Goal: Task Accomplishment & Management: Use online tool/utility

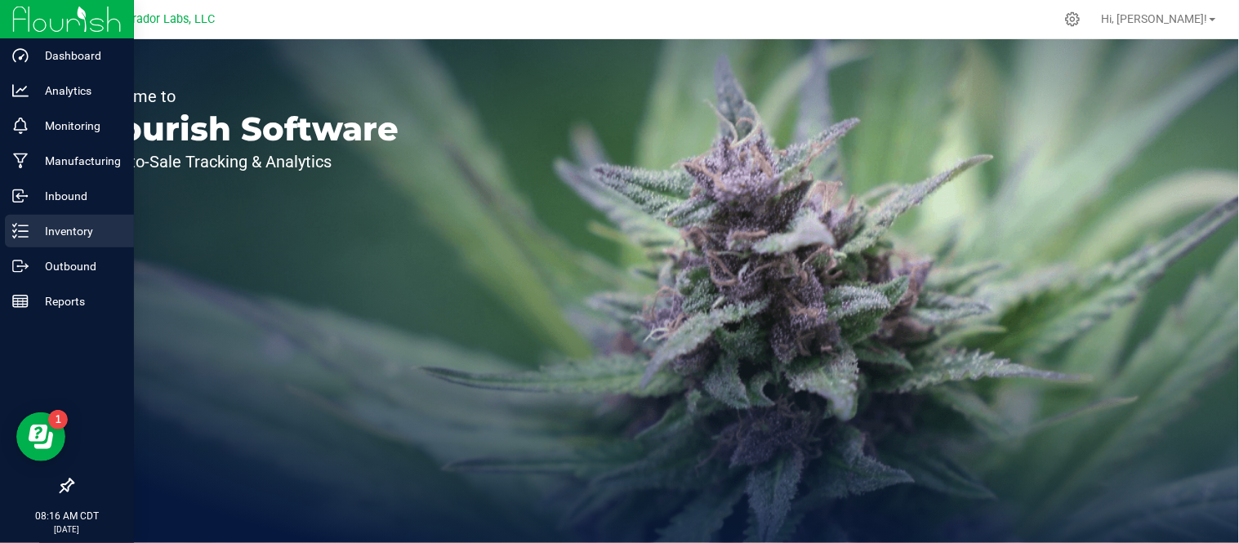
click at [120, 235] on p "Inventory" at bounding box center [78, 231] width 98 height 20
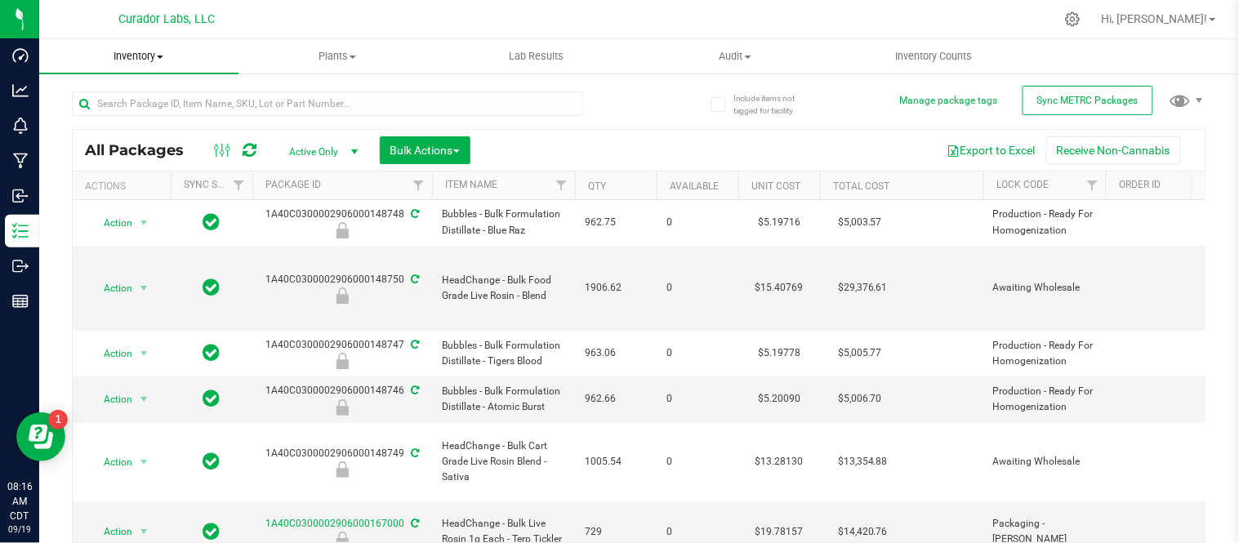
click at [160, 57] on span at bounding box center [160, 57] width 7 height 3
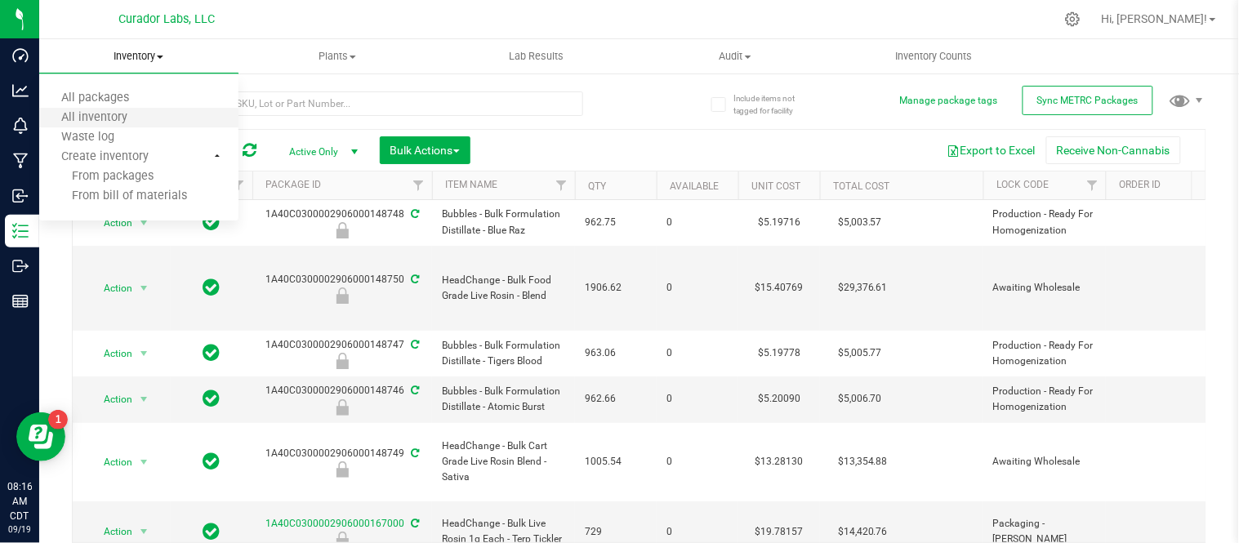
click at [151, 121] on li "All inventory" at bounding box center [138, 119] width 199 height 20
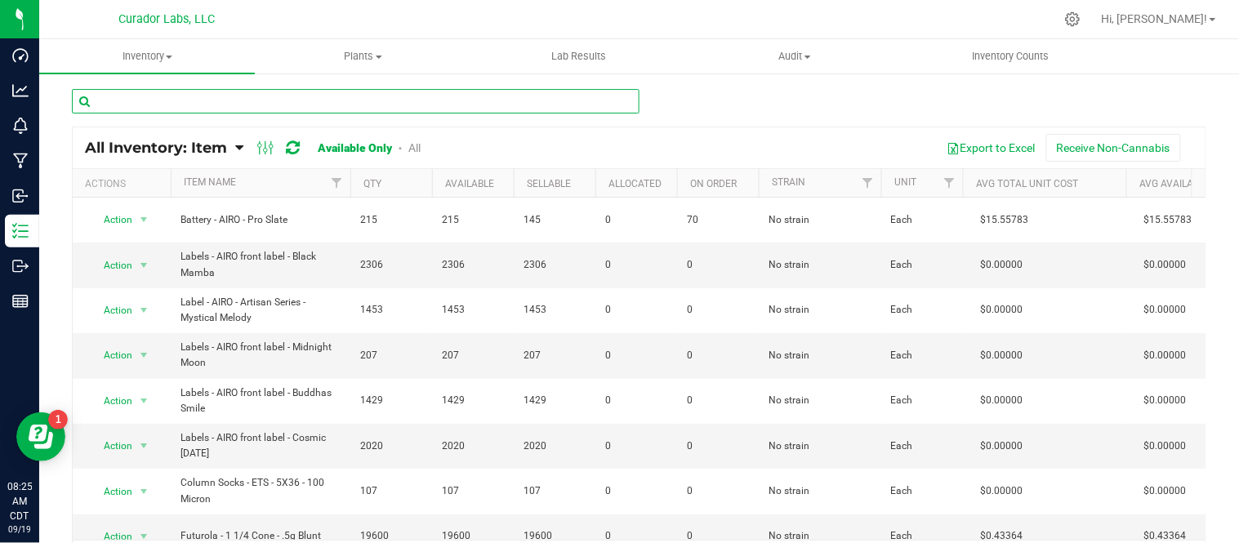
click at [320, 100] on input "text" at bounding box center [356, 101] width 568 height 24
paste input "Mouthpiece - HeadChange - Live Resin Ceramic Barrel Black"
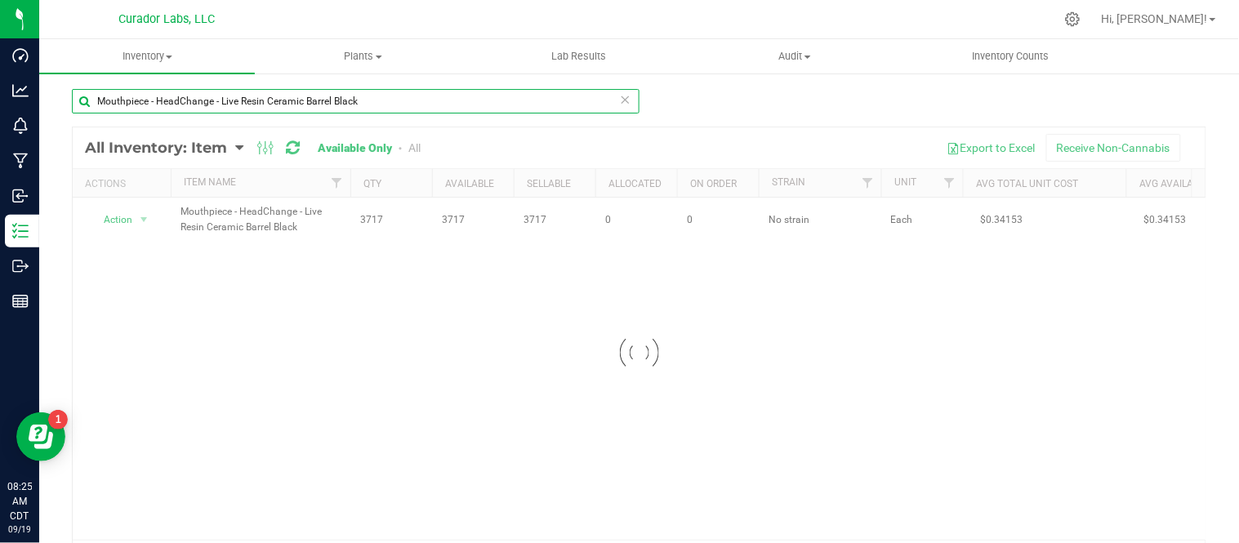
type input "Mouthpiece - HeadChange - Live Resin Ceramic Barrel Black"
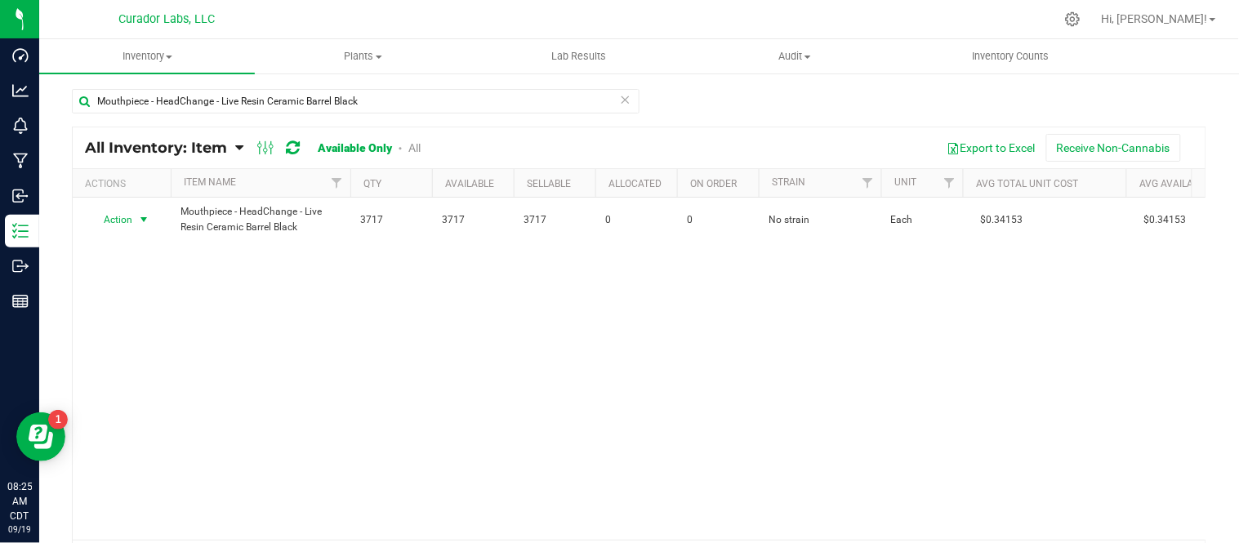
click at [145, 221] on div "Action Action Adjust qty Edit lots/costs Global inventory Locate inventory Prin…" at bounding box center [121, 219] width 78 height 23
click at [145, 221] on span "select" at bounding box center [143, 219] width 13 height 13
click at [149, 327] on li "Locate inventory" at bounding box center [142, 320] width 105 height 24
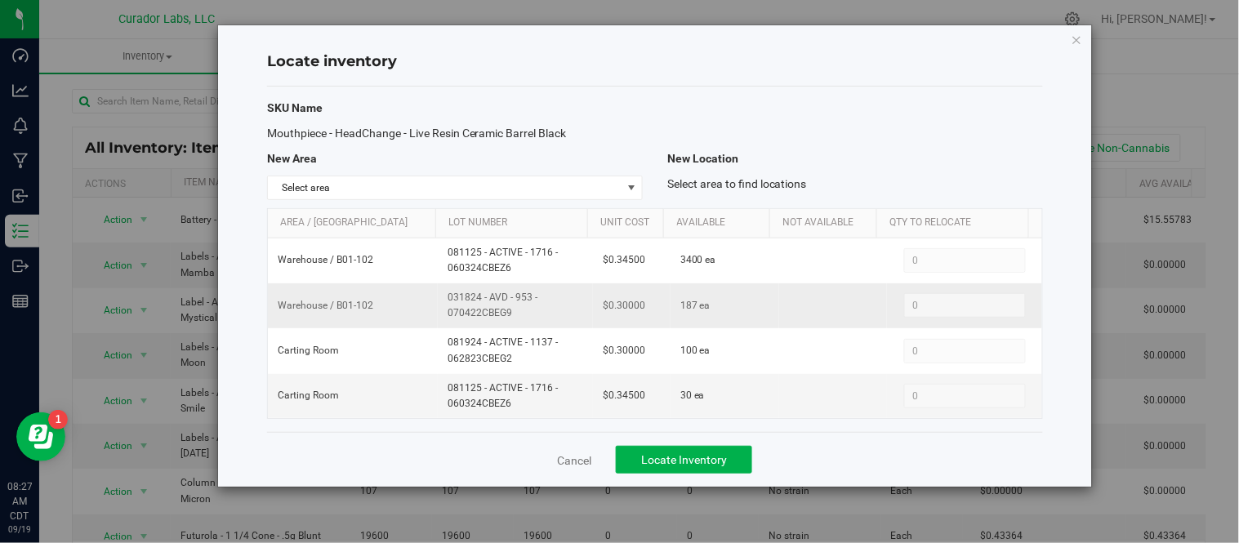
drag, startPoint x: 442, startPoint y: 296, endPoint x: 526, endPoint y: 322, distance: 87.8
click at [526, 322] on td "031824 - AVD - 953 - 070422CBEG9" at bounding box center [515, 305] width 155 height 45
copy span "031824 - AVD - 953 - 070422CBEG9"
click at [1071, 37] on icon "button" at bounding box center [1076, 39] width 11 height 20
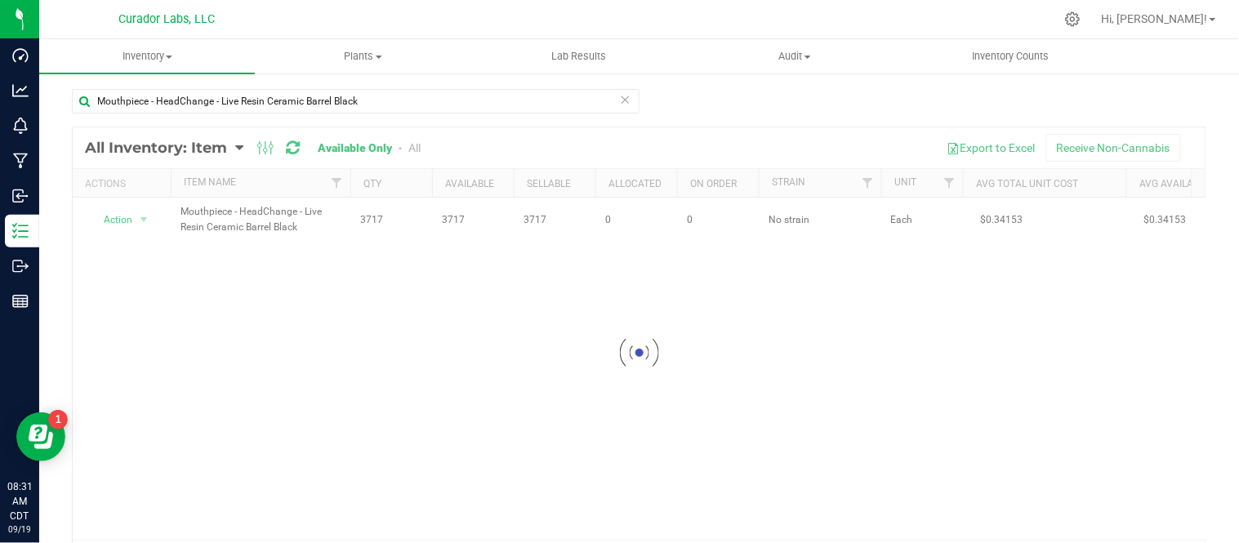
click at [620, 102] on icon at bounding box center [625, 99] width 11 height 20
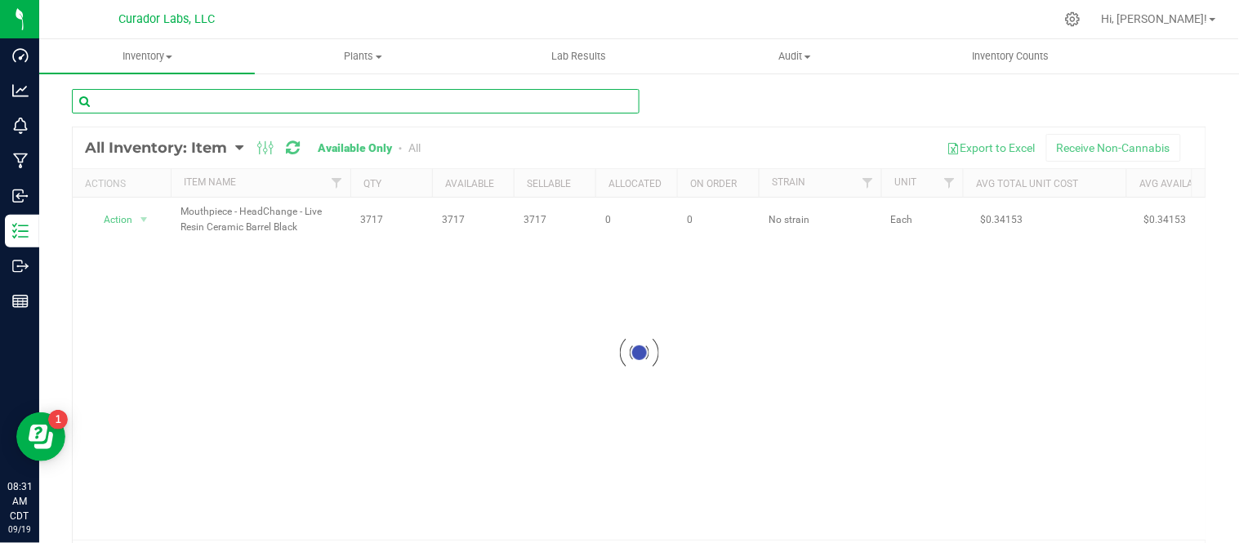
click at [431, 110] on input "text" at bounding box center [356, 101] width 568 height 24
paste input "Cart - HeadChange - EZ Click Glass Live Resin THC M [PERSON_NAME] - 0.5mL"
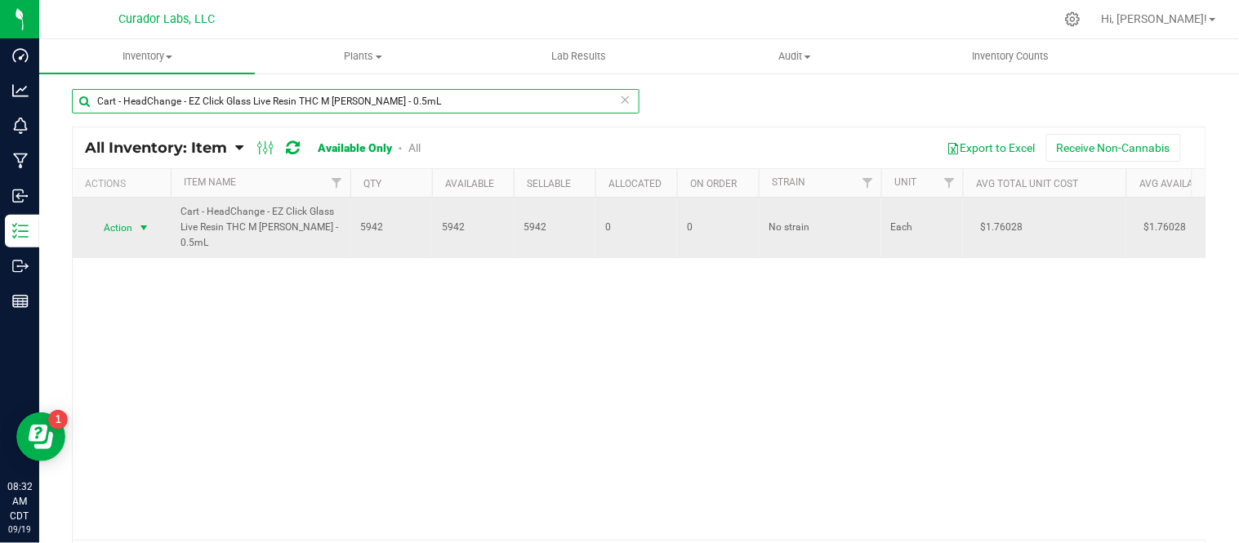
type input "Cart - HeadChange - EZ Click Glass Live Resin THC M [PERSON_NAME] - 0.5mL"
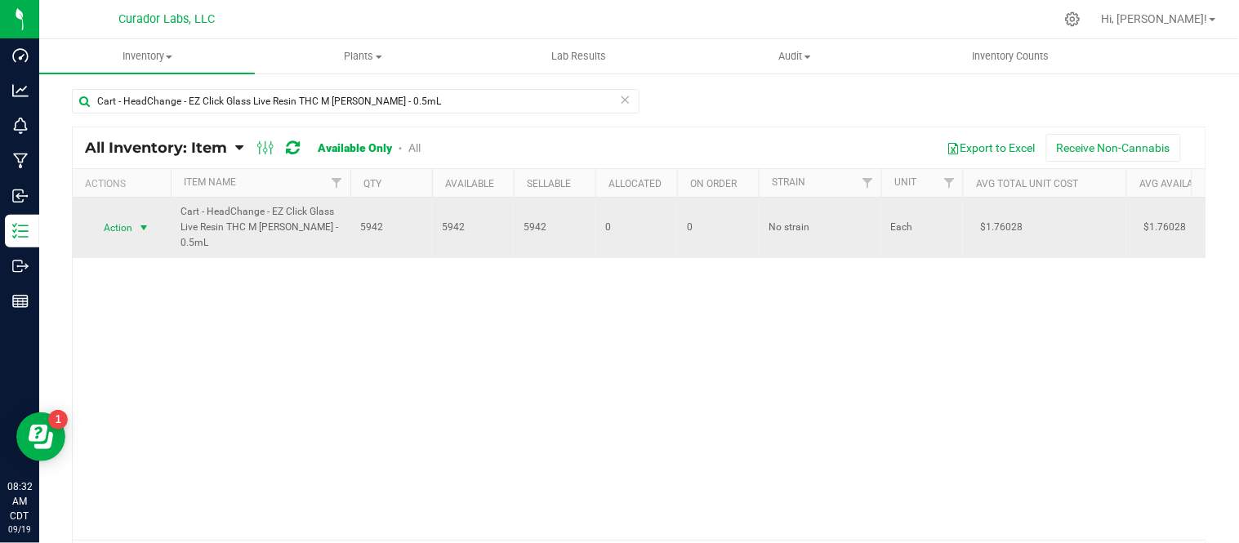
click at [150, 226] on span "select" at bounding box center [143, 227] width 13 height 13
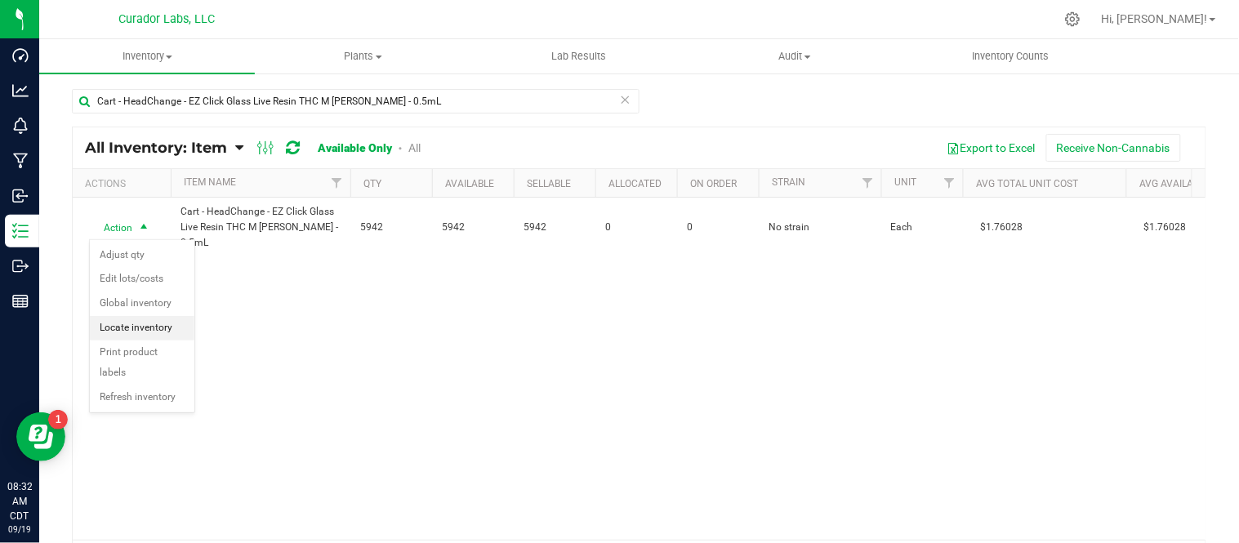
click at [164, 336] on li "Locate inventory" at bounding box center [142, 328] width 105 height 24
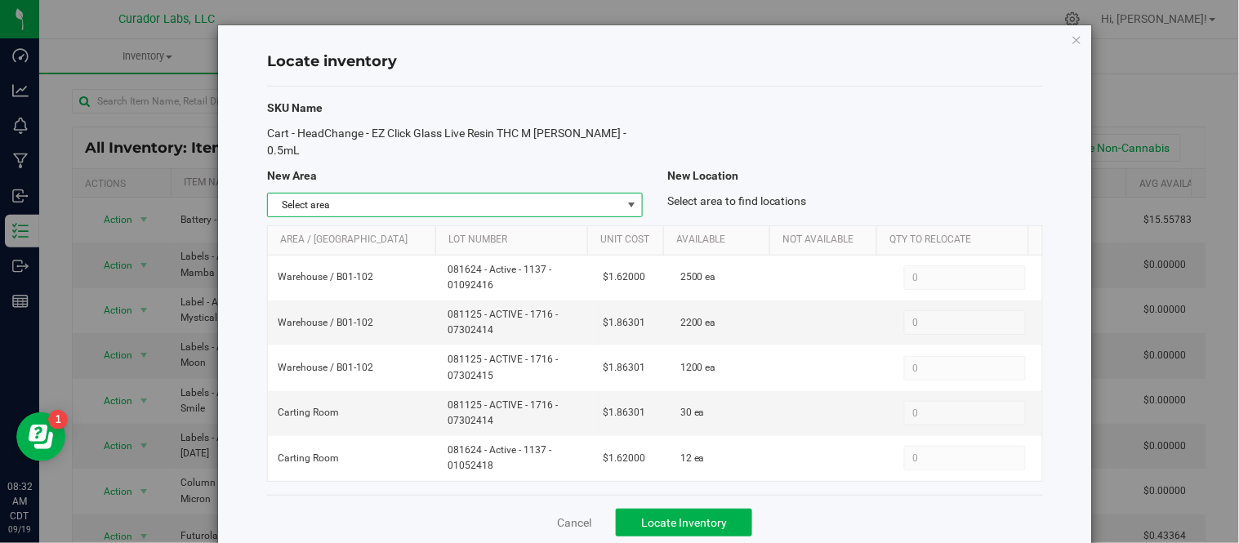
click at [625, 203] on span "select" at bounding box center [631, 204] width 13 height 13
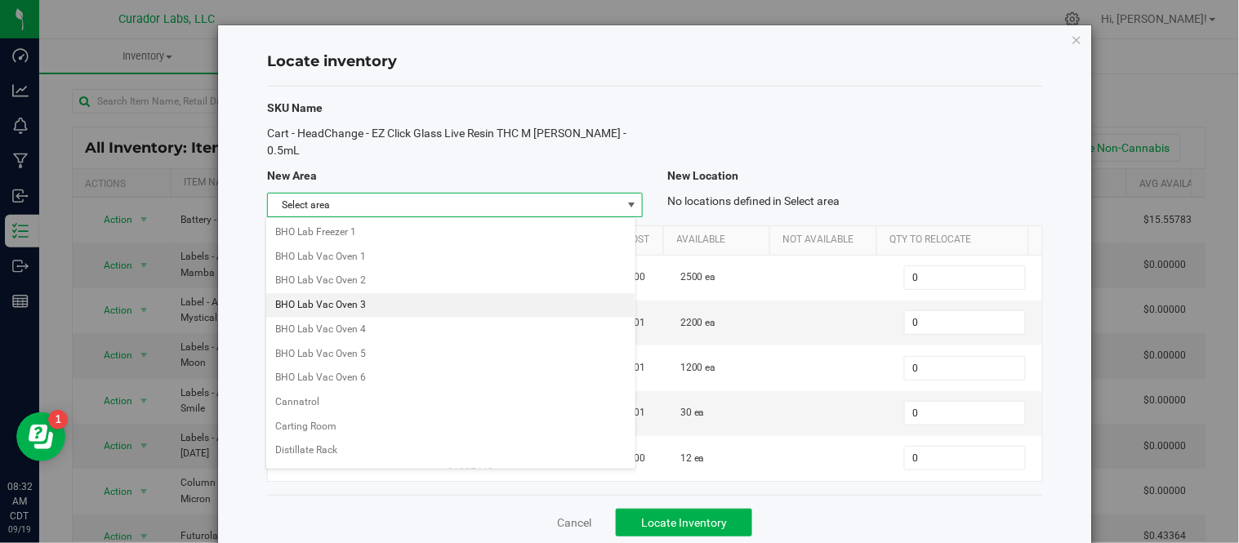
scroll to position [286, 0]
click at [646, 134] on div "Cart - HeadChange - EZ Click Glass Live Resin THC M [PERSON_NAME] - 0.5mL" at bounding box center [455, 142] width 400 height 34
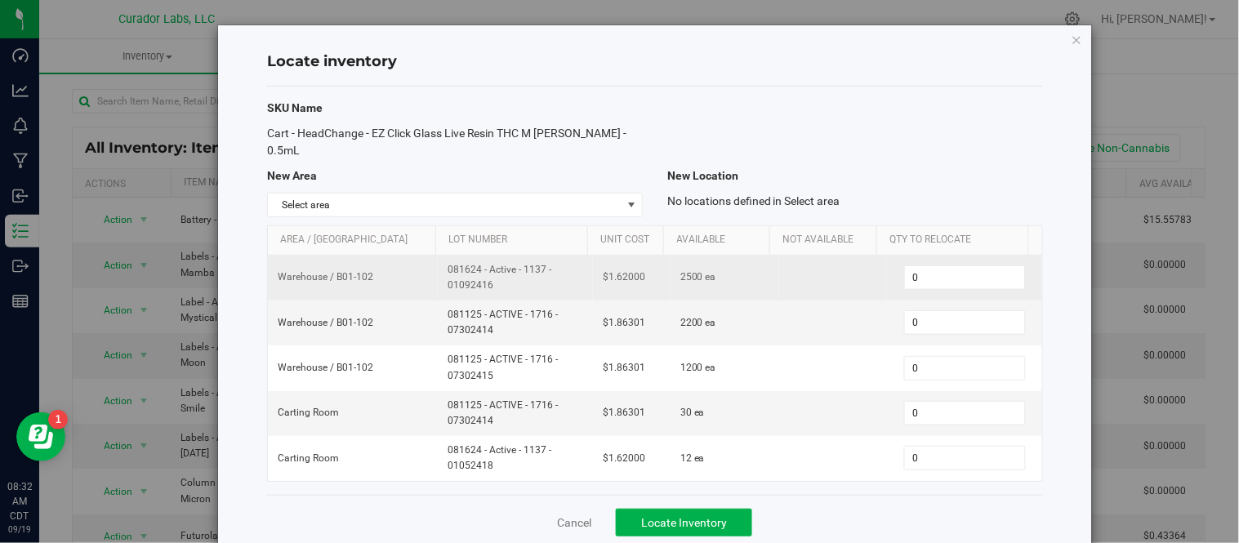
drag, startPoint x: 441, startPoint y: 269, endPoint x: 517, endPoint y: 284, distance: 77.4
click at [517, 284] on span "081624 - Active - 1137 - 01092416" at bounding box center [516, 277] width 136 height 31
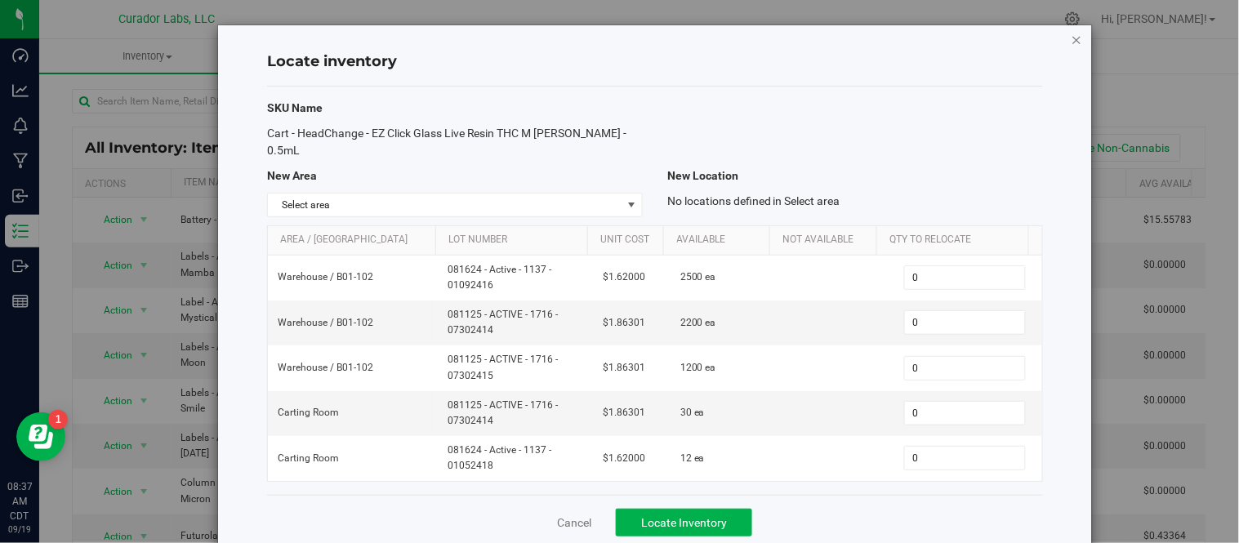
click at [1071, 35] on icon "button" at bounding box center [1076, 39] width 11 height 20
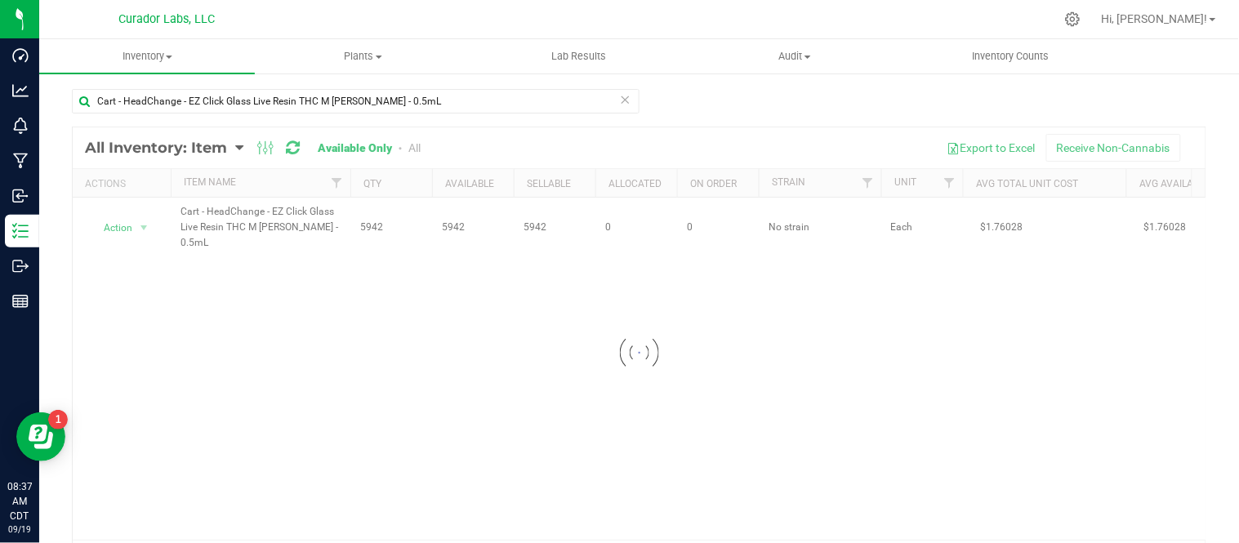
click at [620, 101] on icon at bounding box center [625, 99] width 11 height 20
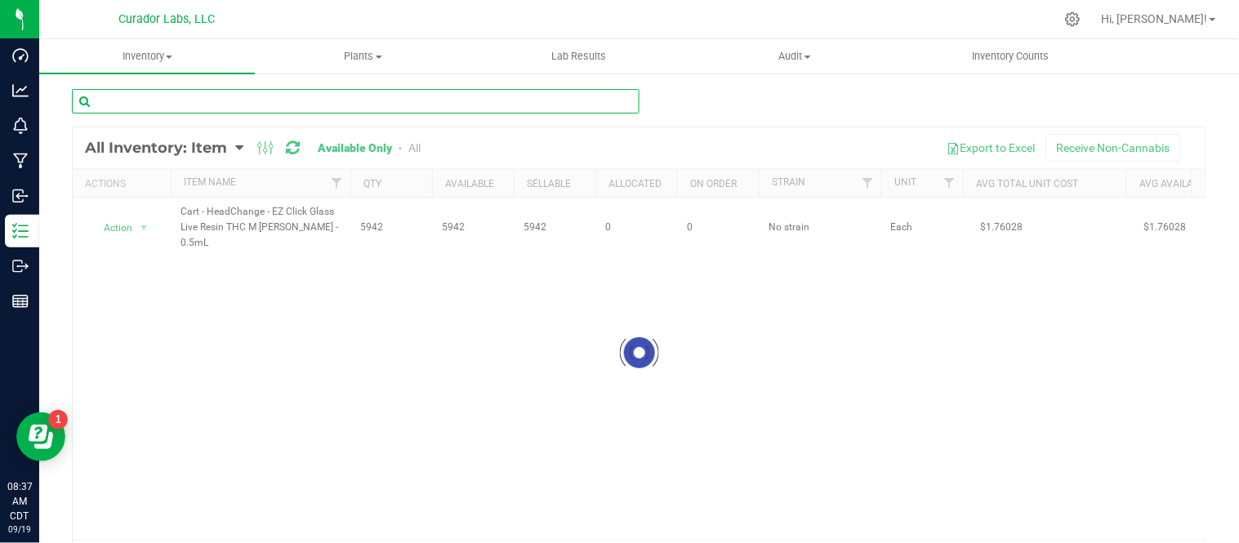
click at [517, 98] on input "text" at bounding box center [356, 101] width 568 height 24
paste input "Cart Carton - AIRO Universal CR Prime No Logo Grey"
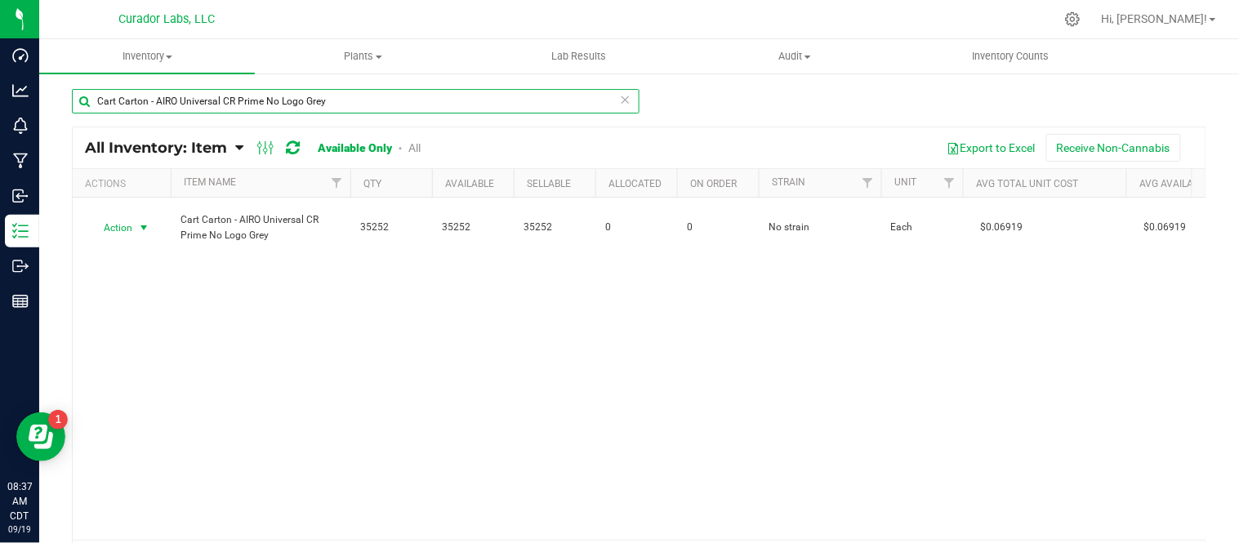
type input "Cart Carton - AIRO Universal CR Prime No Logo Grey"
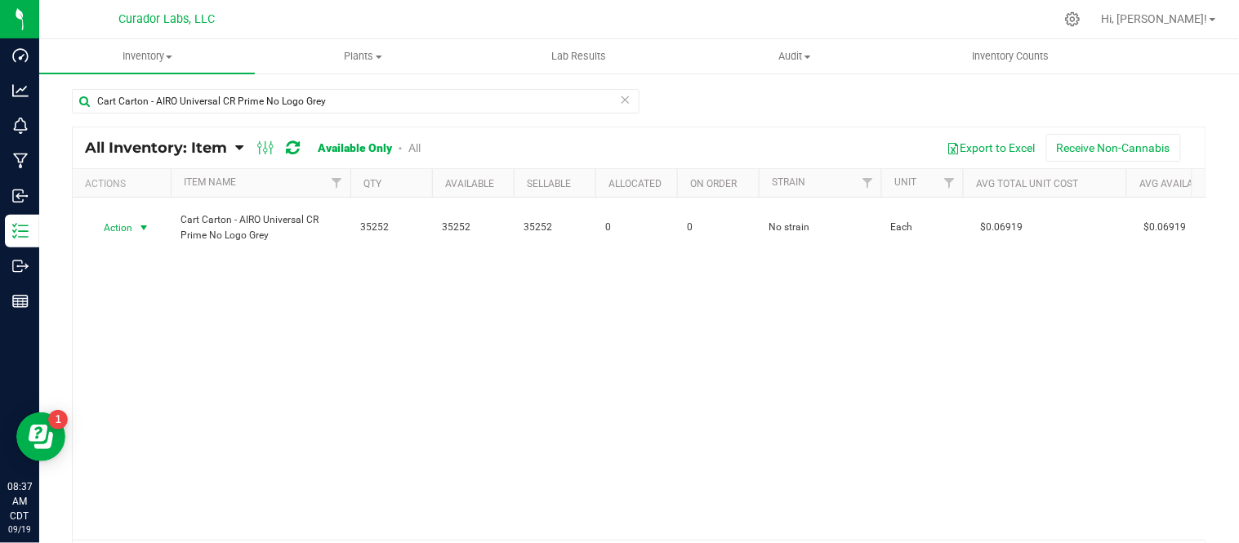
click at [141, 222] on span "select" at bounding box center [143, 227] width 13 height 13
click at [159, 321] on li "Locate inventory" at bounding box center [142, 328] width 105 height 24
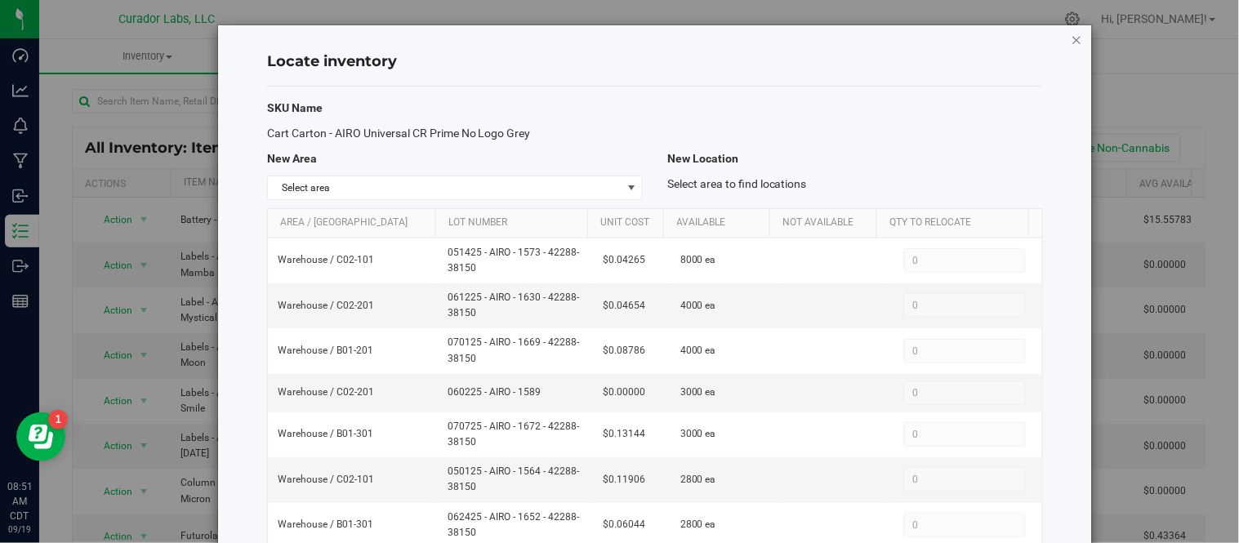
click at [1071, 41] on icon "button" at bounding box center [1076, 39] width 11 height 20
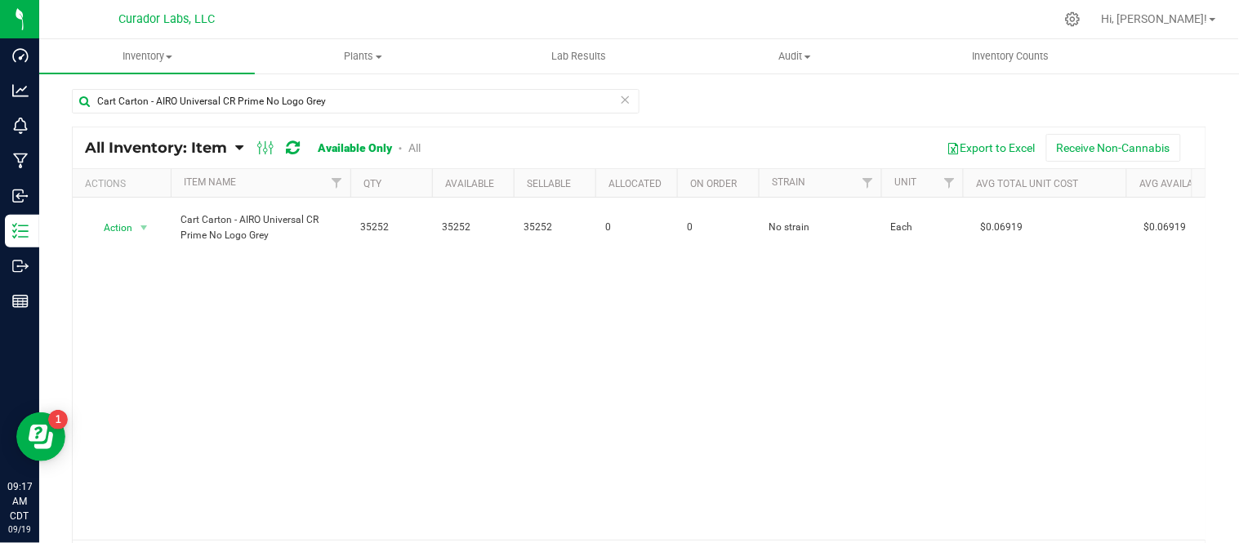
click at [620, 96] on icon at bounding box center [625, 99] width 11 height 20
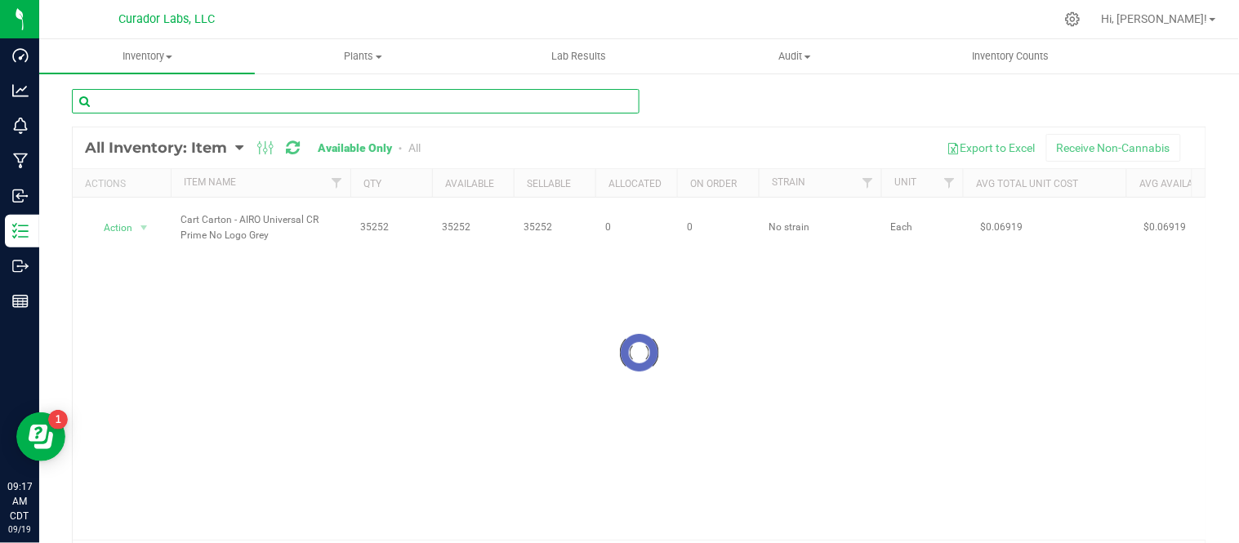
click at [534, 101] on input "text" at bounding box center [356, 101] width 568 height 24
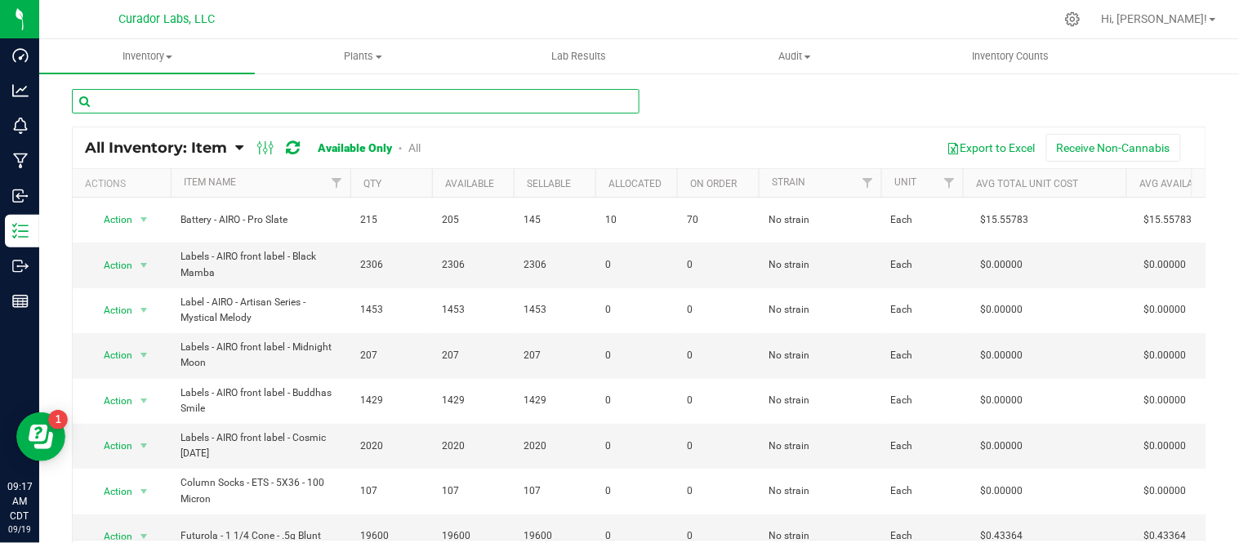
click at [372, 96] on input "text" at bounding box center [356, 101] width 568 height 24
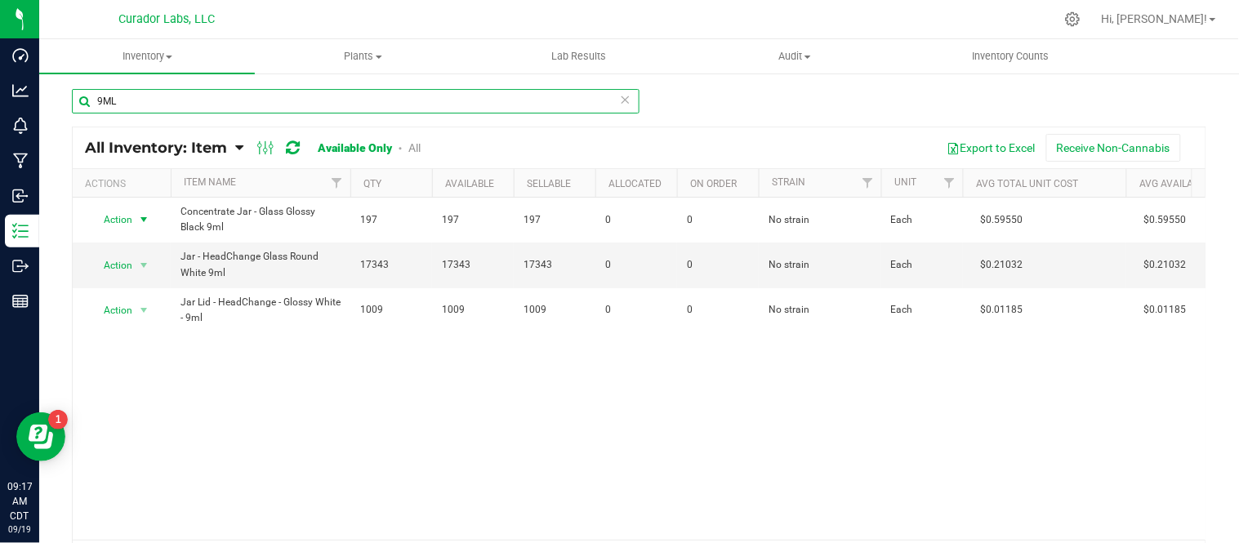
type input "9ML"
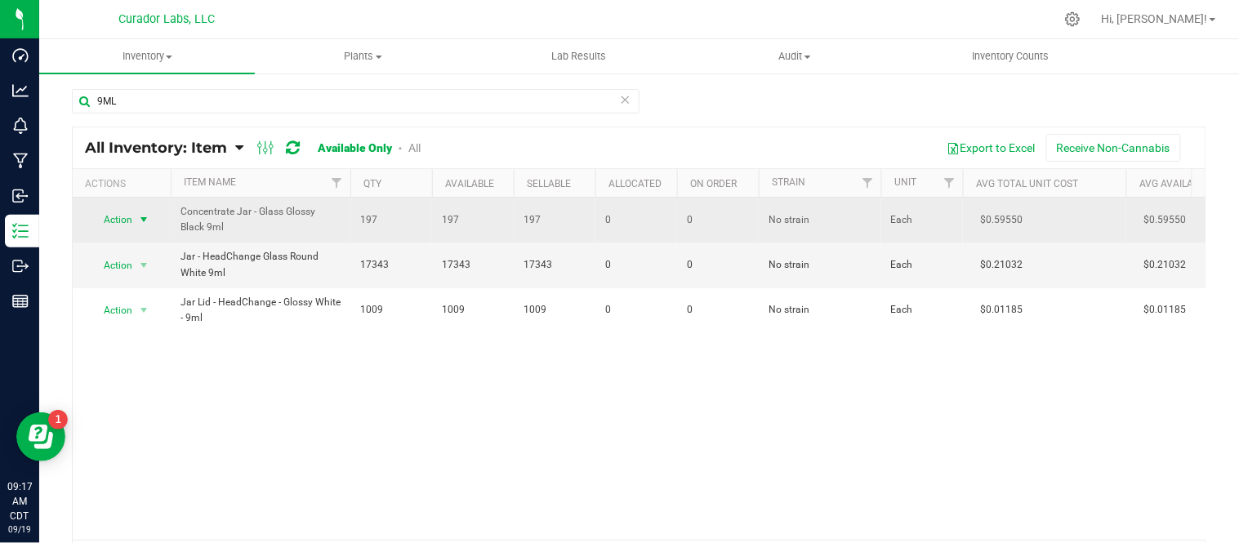
click at [150, 219] on span "select" at bounding box center [143, 219] width 13 height 13
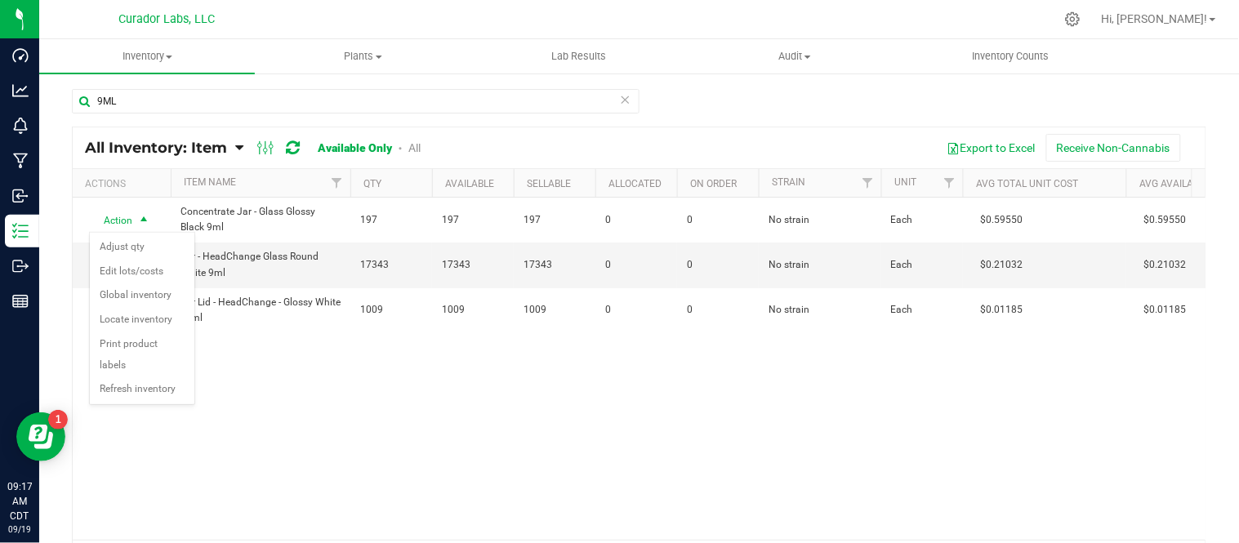
click at [330, 350] on div "Action Action Adjust qty Edit lots/costs Global inventory Locate inventory Prin…" at bounding box center [639, 369] width 1133 height 342
click at [143, 264] on span "select" at bounding box center [143, 265] width 13 height 13
click at [172, 359] on li "Locate inventory" at bounding box center [142, 366] width 105 height 24
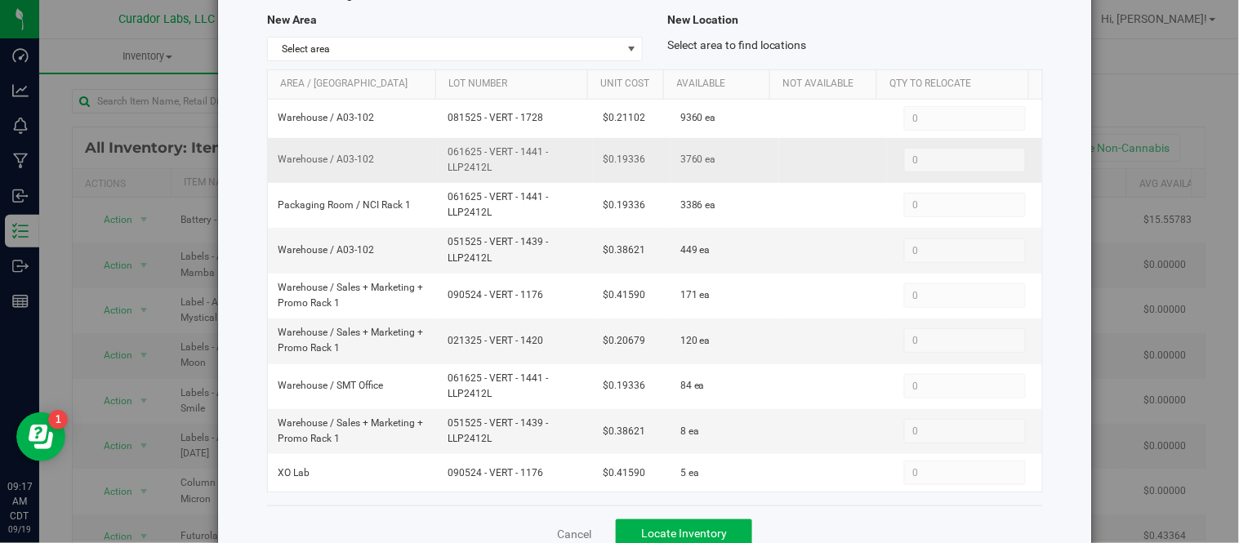
scroll to position [181, 0]
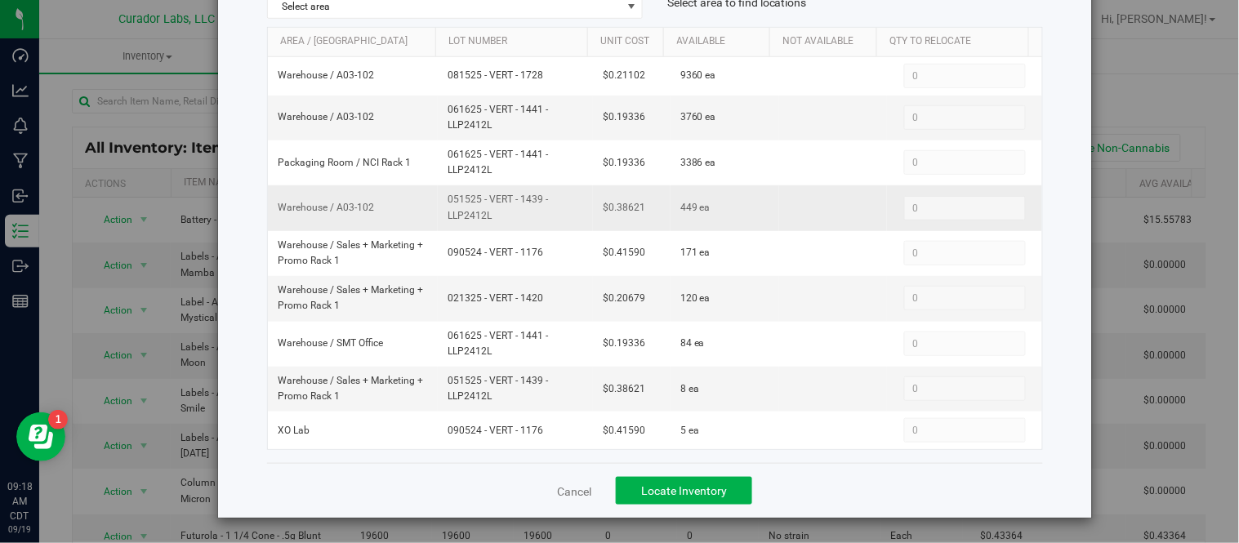
drag, startPoint x: 439, startPoint y: 198, endPoint x: 510, endPoint y: 226, distance: 76.6
click at [510, 226] on td "051525 - VERT - 1439 - LLP2412L" at bounding box center [515, 207] width 155 height 45
click at [524, 223] on span "051525 - VERT - 1439 - LLP2412L" at bounding box center [516, 207] width 136 height 31
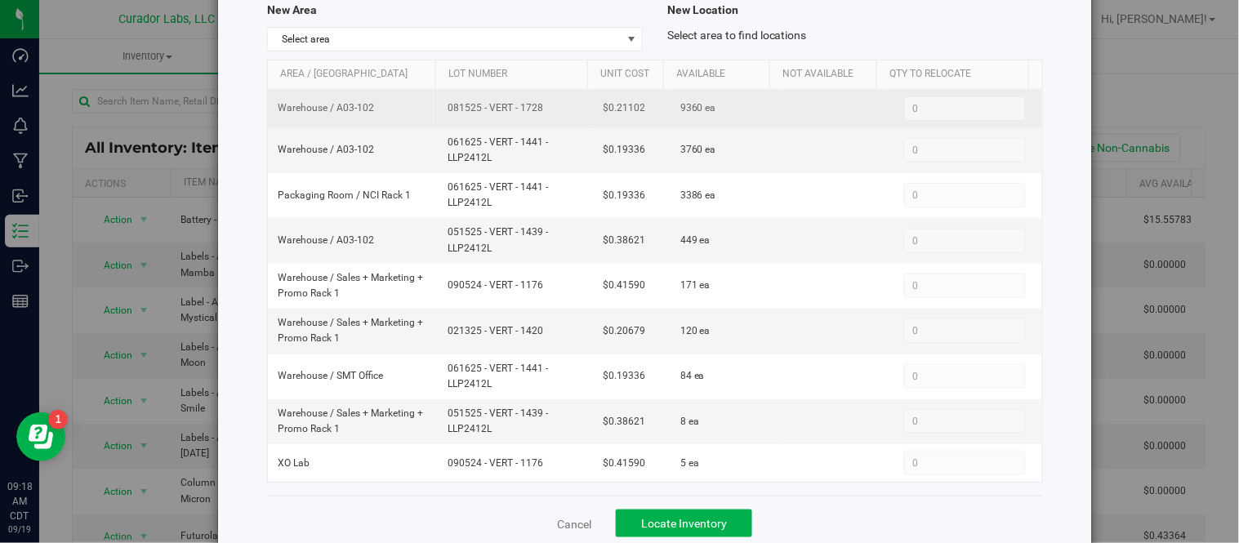
scroll to position [91, 0]
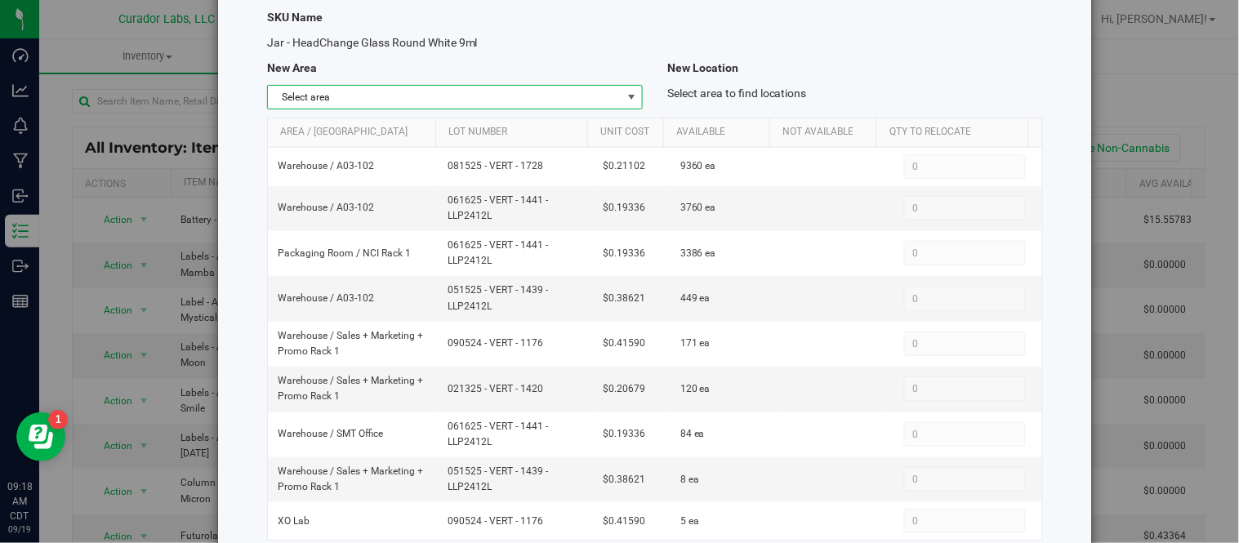
click at [625, 102] on span "select" at bounding box center [631, 97] width 13 height 13
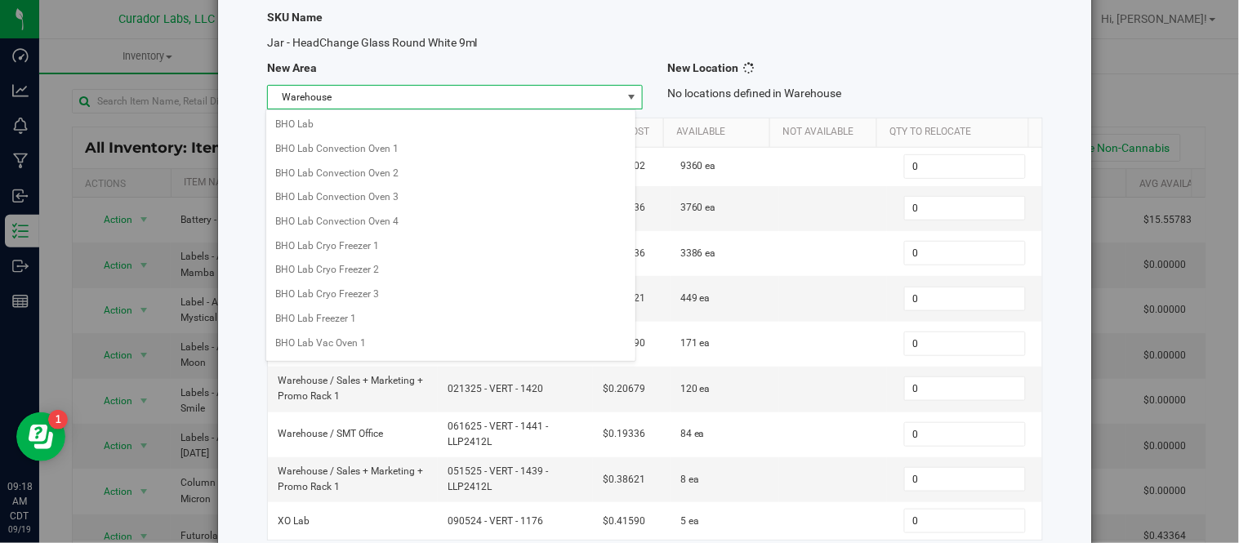
scroll to position [1319, 0]
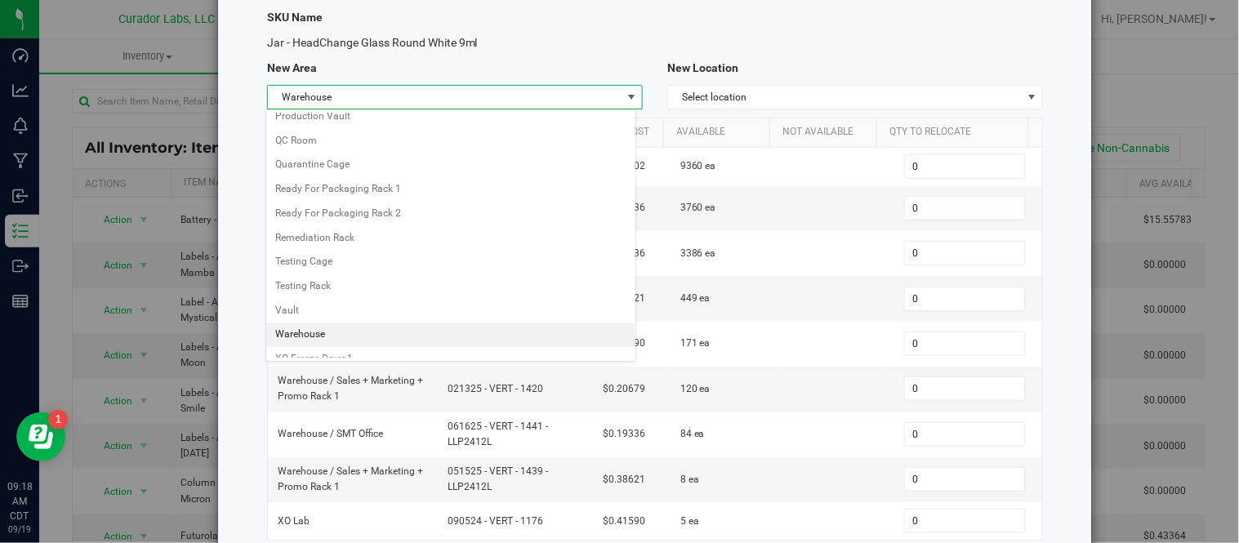
click at [308, 347] on li "Warehouse" at bounding box center [451, 335] width 370 height 24
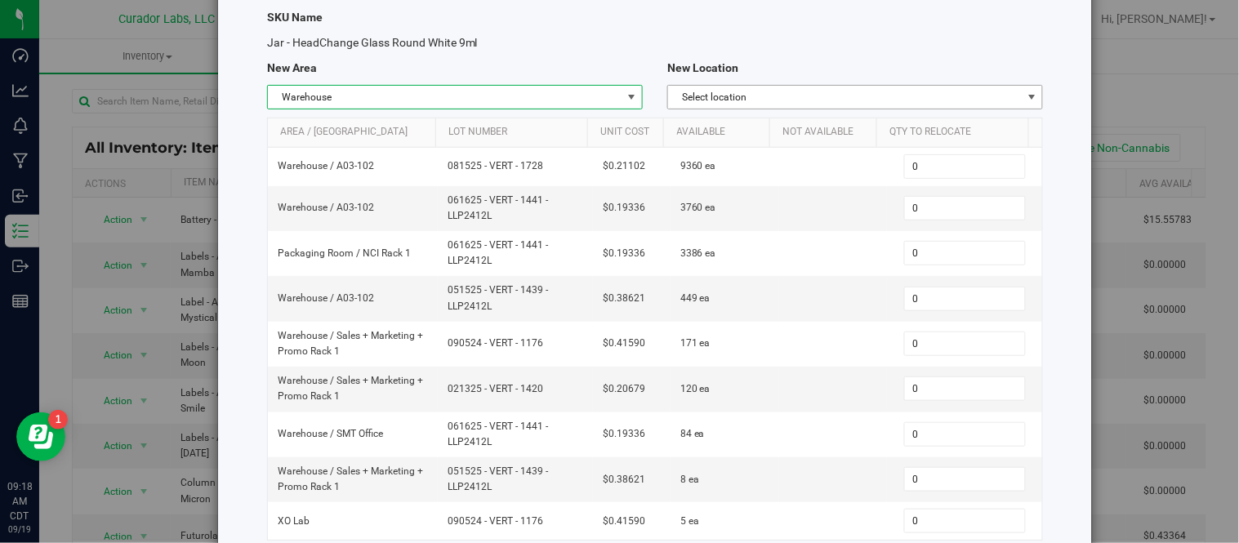
click at [849, 105] on span "Select location" at bounding box center [845, 97] width 354 height 23
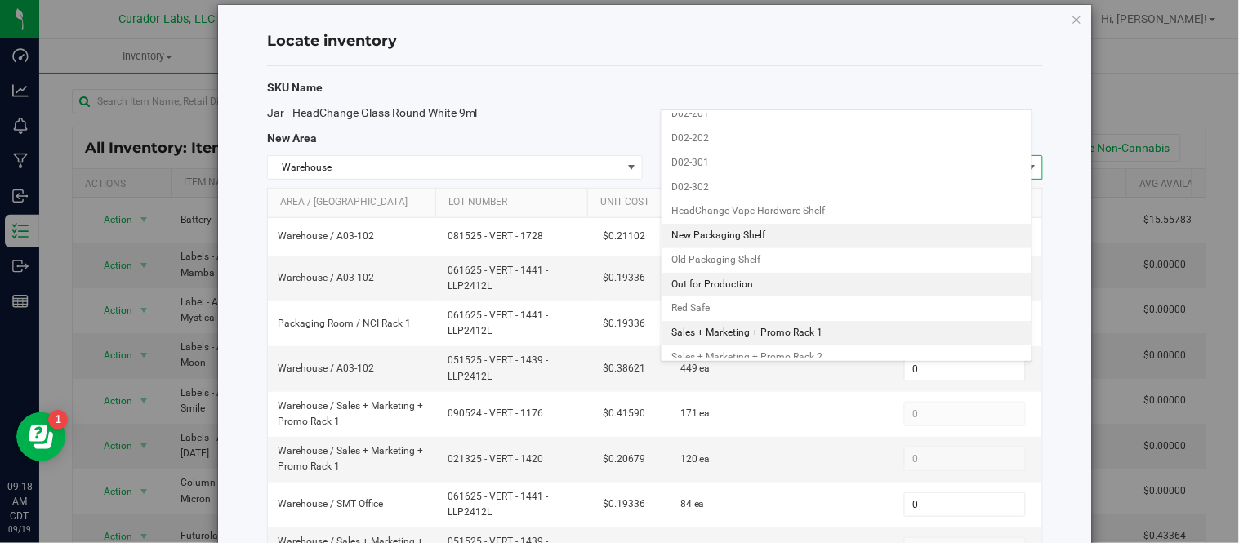
scroll to position [0, 0]
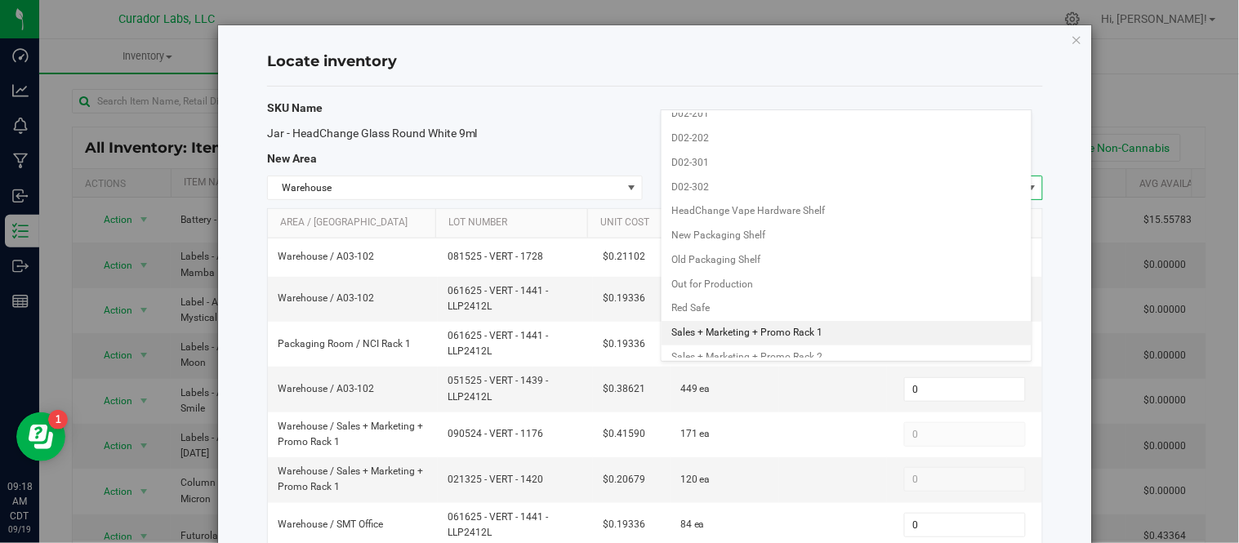
click at [823, 345] on li "Sales + Marketing + Promo Rack 1" at bounding box center [846, 333] width 370 height 24
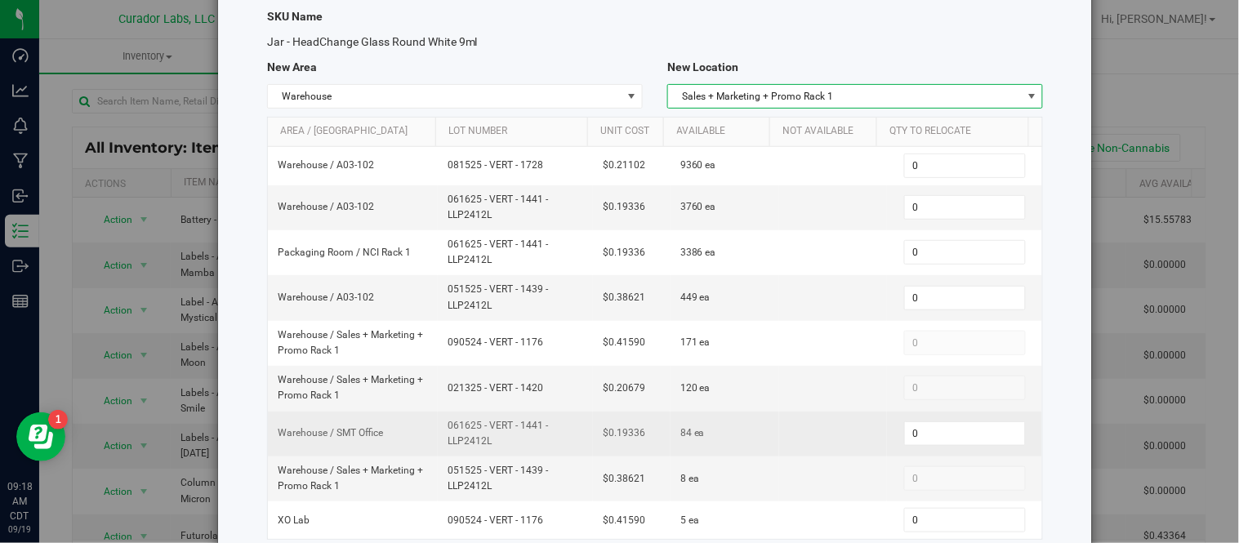
scroll to position [181, 0]
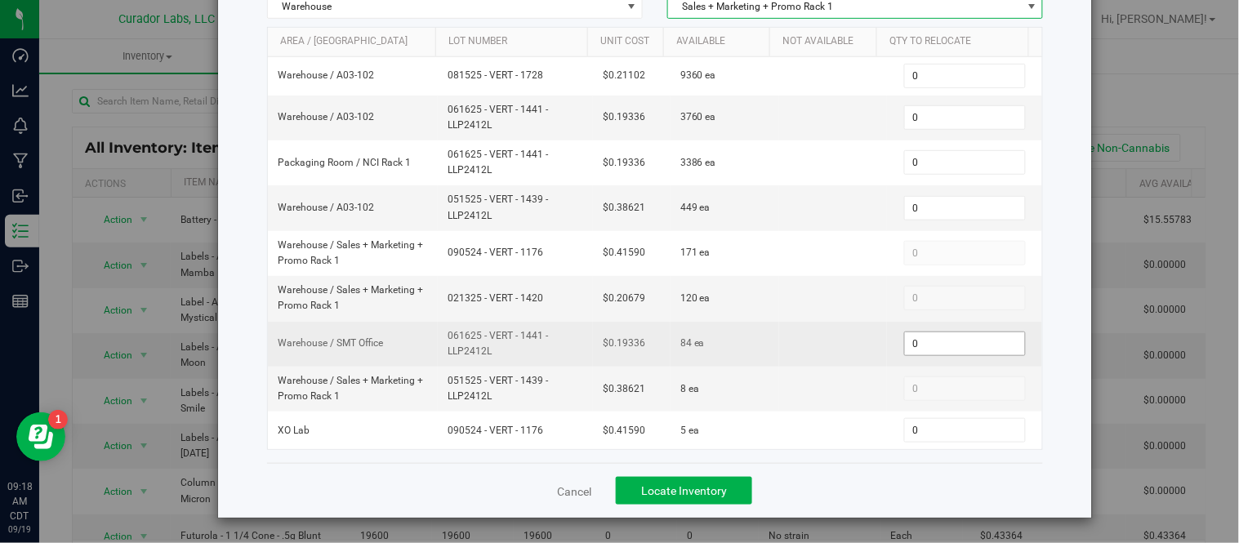
click at [913, 344] on span "0 0" at bounding box center [965, 344] width 122 height 24
type input "84"
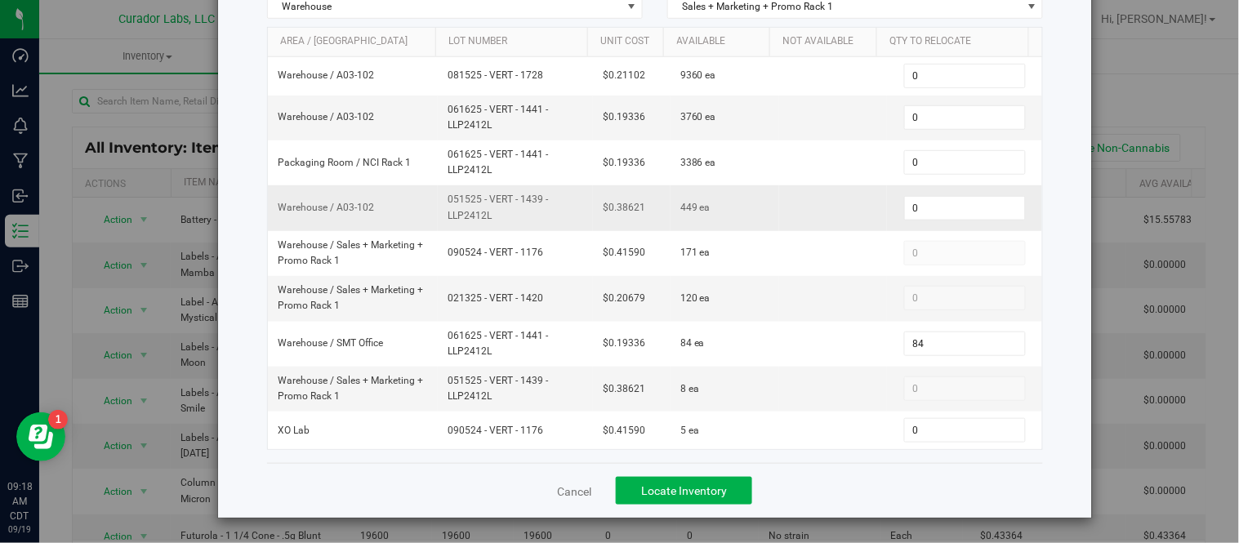
drag, startPoint x: 446, startPoint y: 200, endPoint x: 529, endPoint y: 216, distance: 84.7
click at [529, 216] on span "051525 - VERT - 1439 - LLP2412L" at bounding box center [516, 207] width 136 height 31
click at [470, 211] on span "051525 - VERT - 1439 - LLP2412L" at bounding box center [516, 207] width 136 height 31
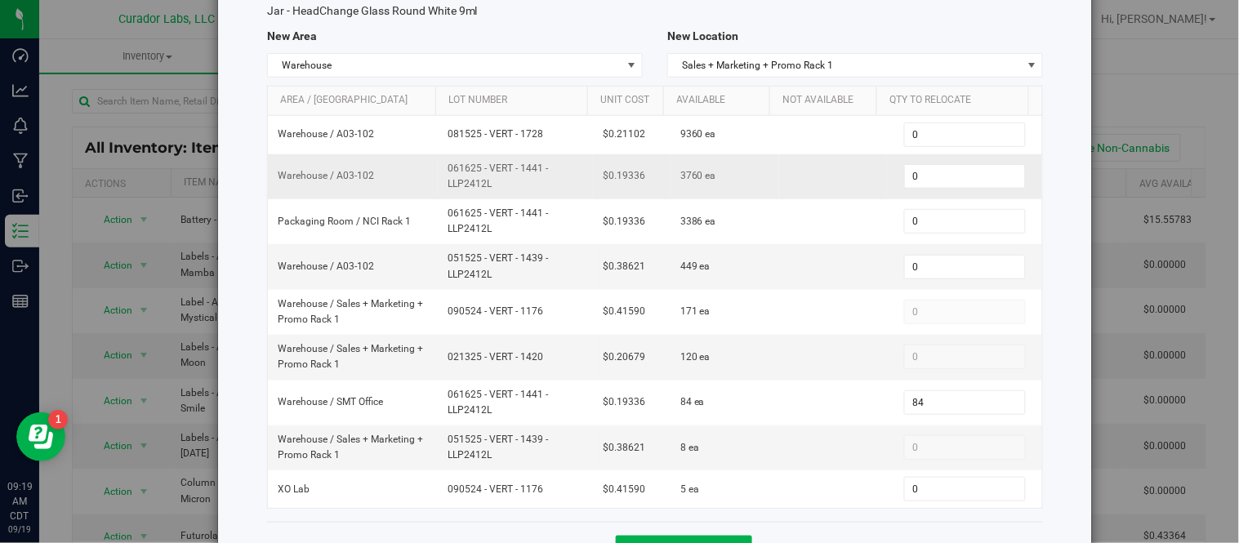
scroll to position [91, 0]
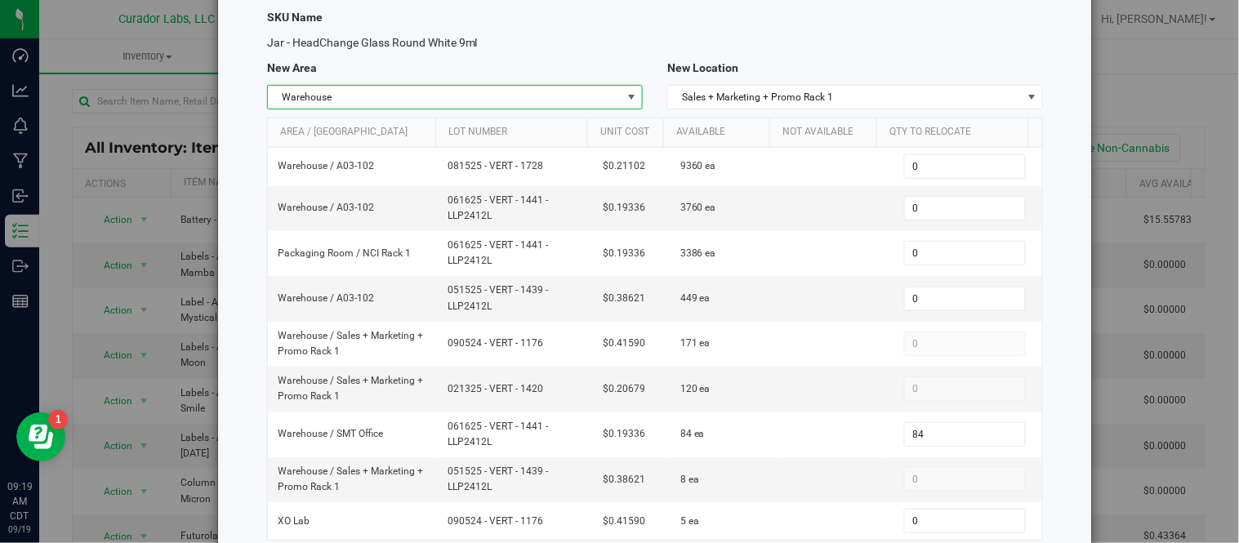
click at [629, 95] on span "select" at bounding box center [631, 97] width 13 height 13
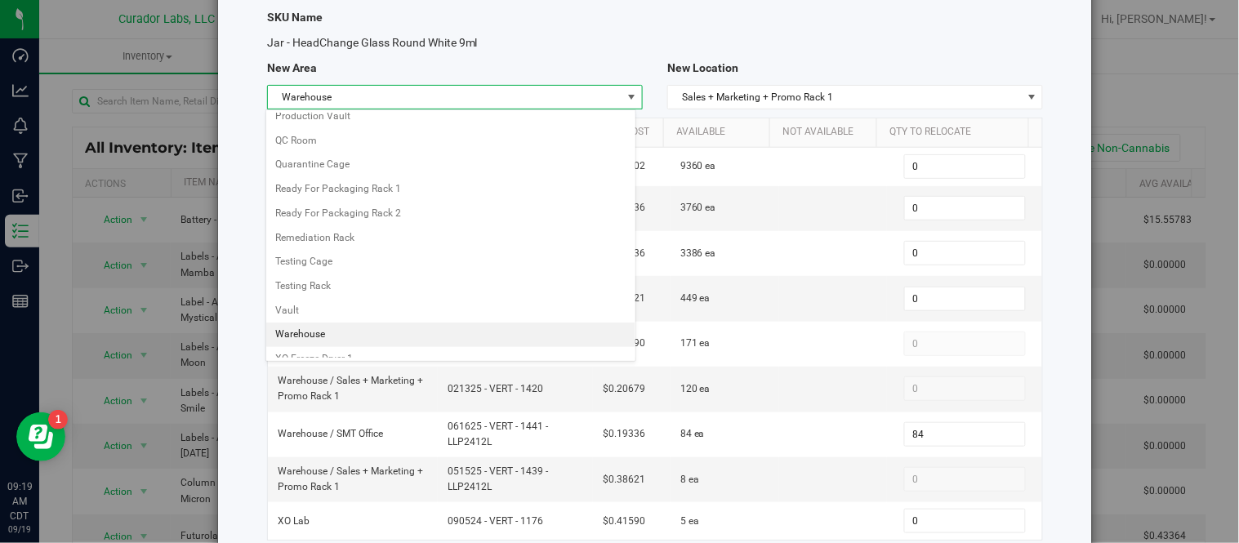
type input "0"
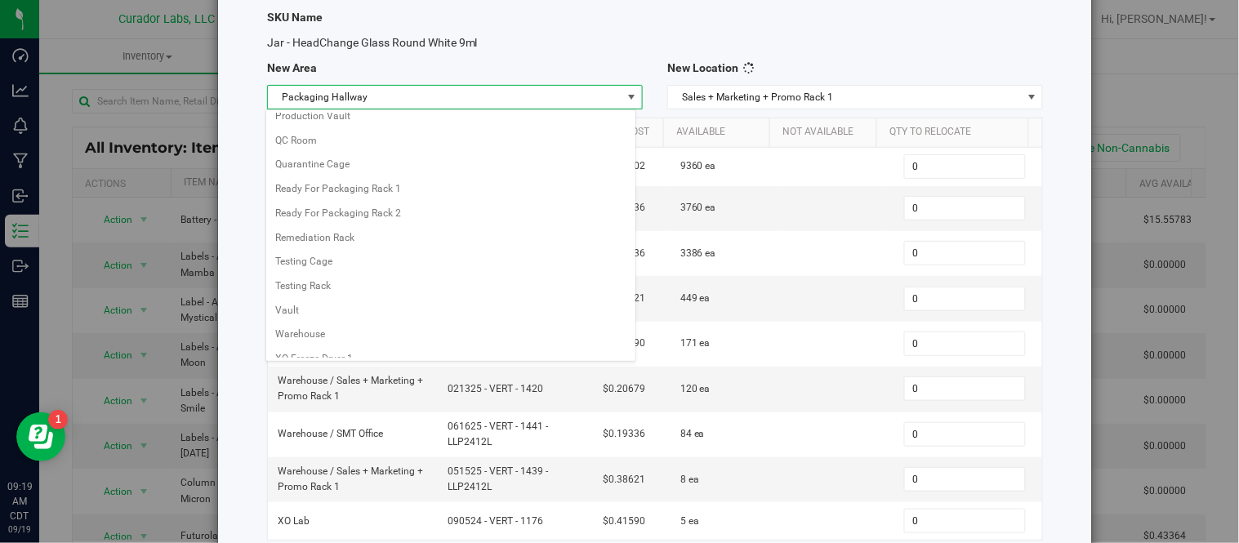
scroll to position [928, 0]
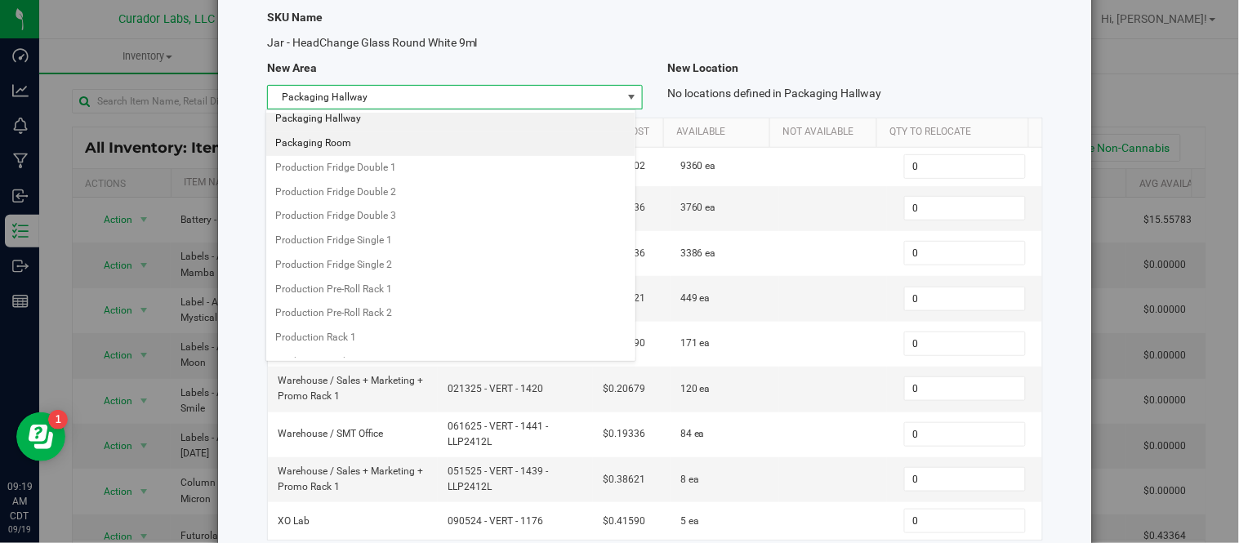
click at [311, 156] on li "Packaging Room" at bounding box center [451, 143] width 370 height 24
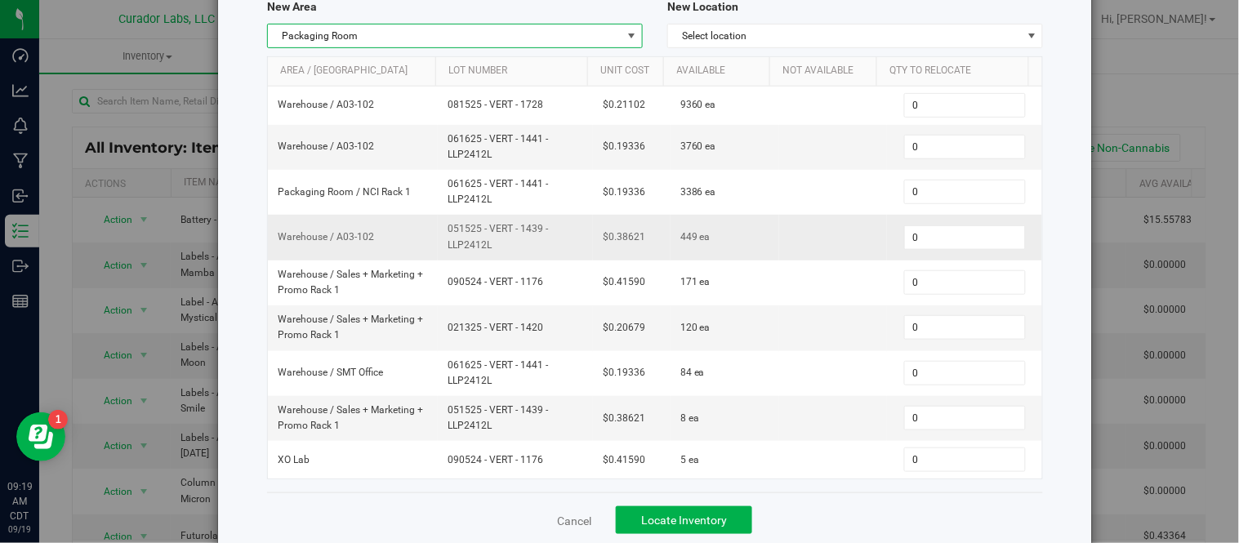
scroll to position [181, 0]
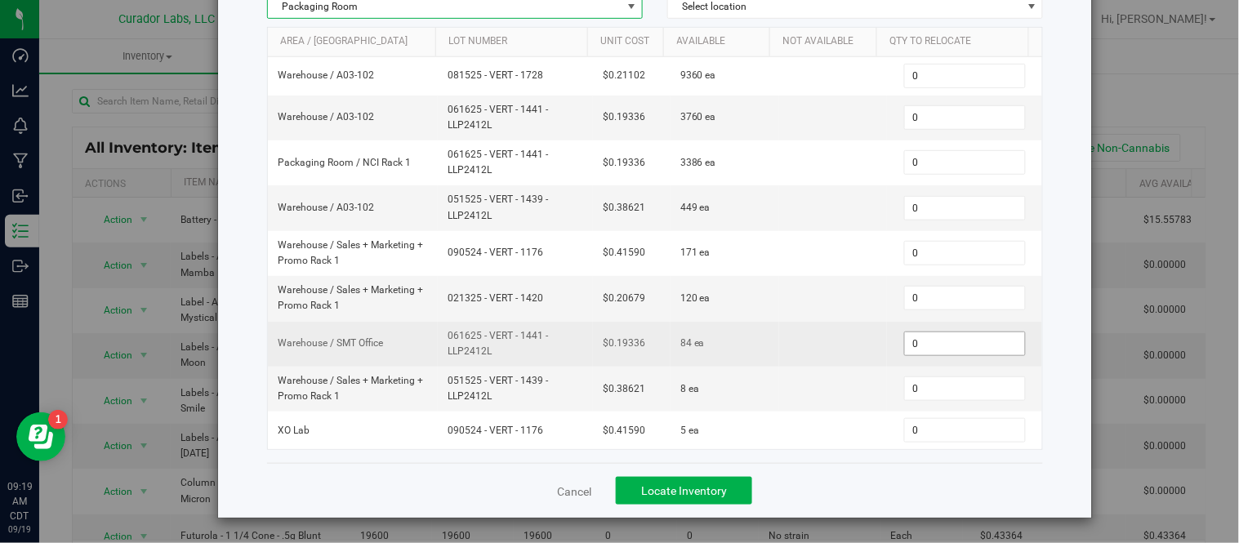
click at [928, 341] on span "0 0" at bounding box center [965, 344] width 122 height 24
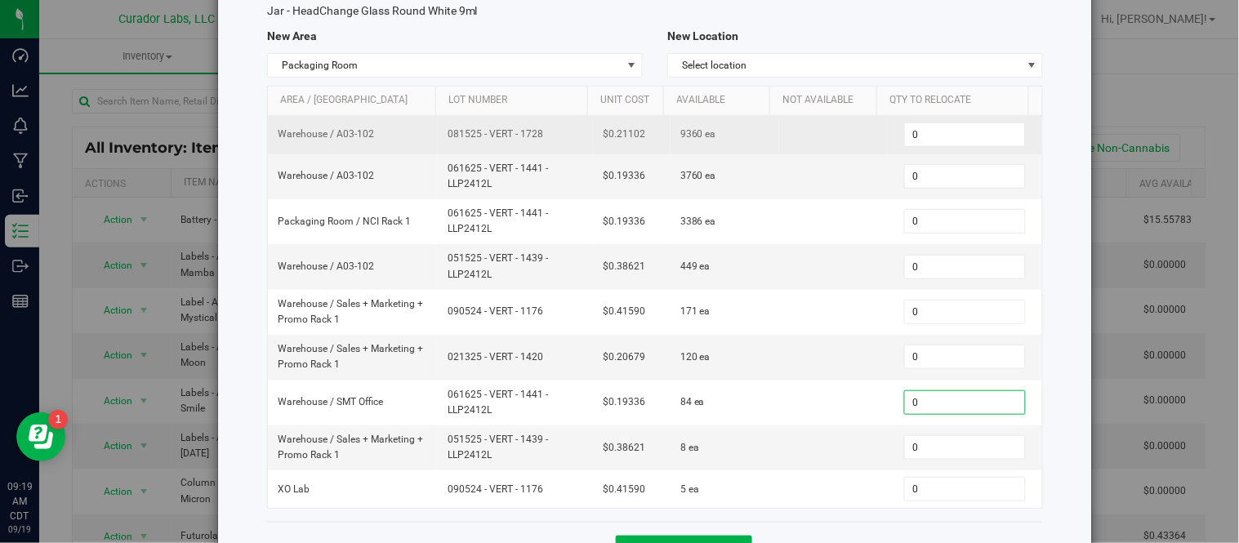
scroll to position [91, 0]
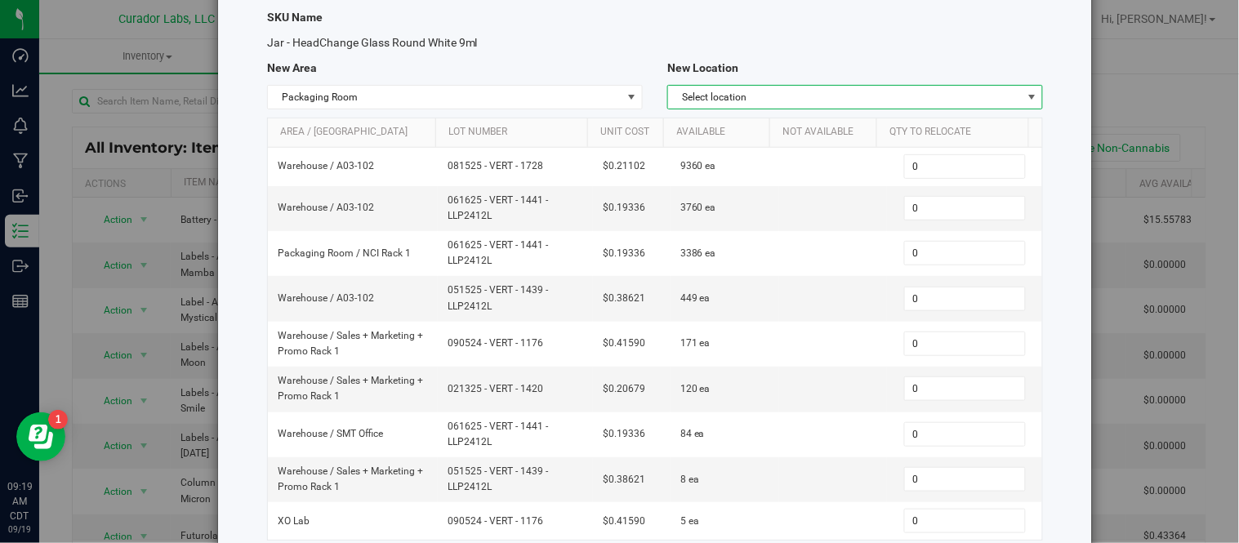
click at [845, 94] on span "Select location" at bounding box center [845, 97] width 354 height 23
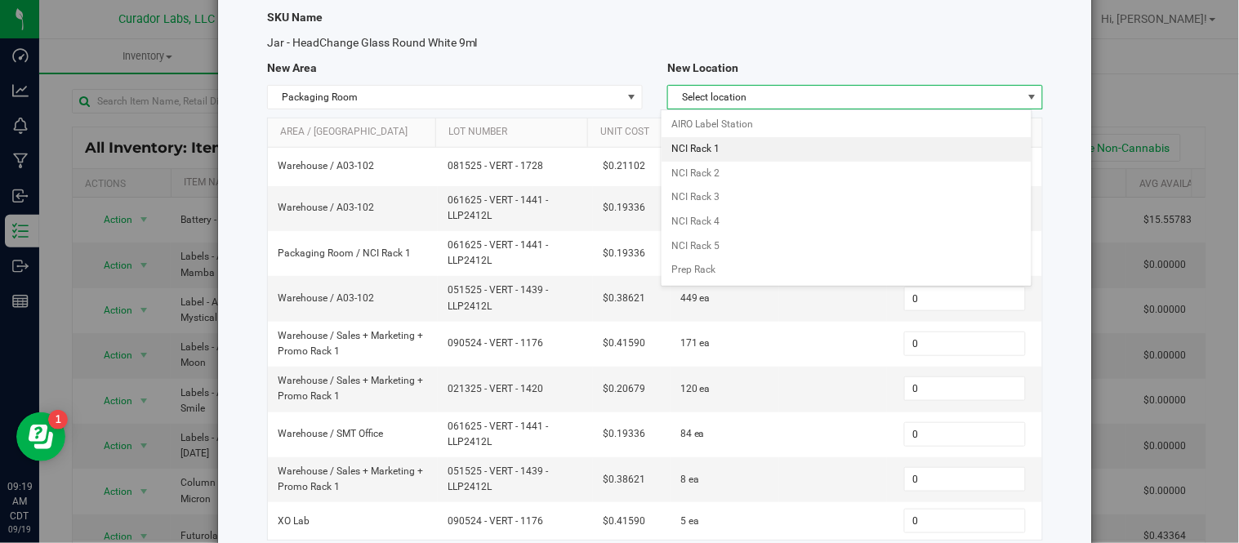
click at [759, 145] on li "NCI Rack 1" at bounding box center [846, 149] width 370 height 24
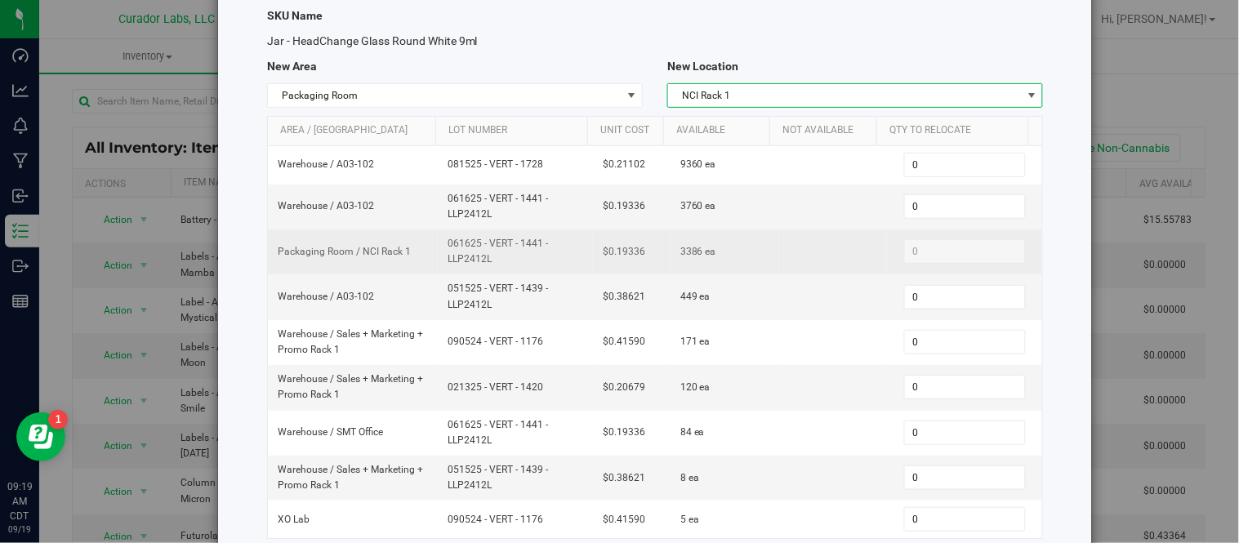
scroll to position [183, 0]
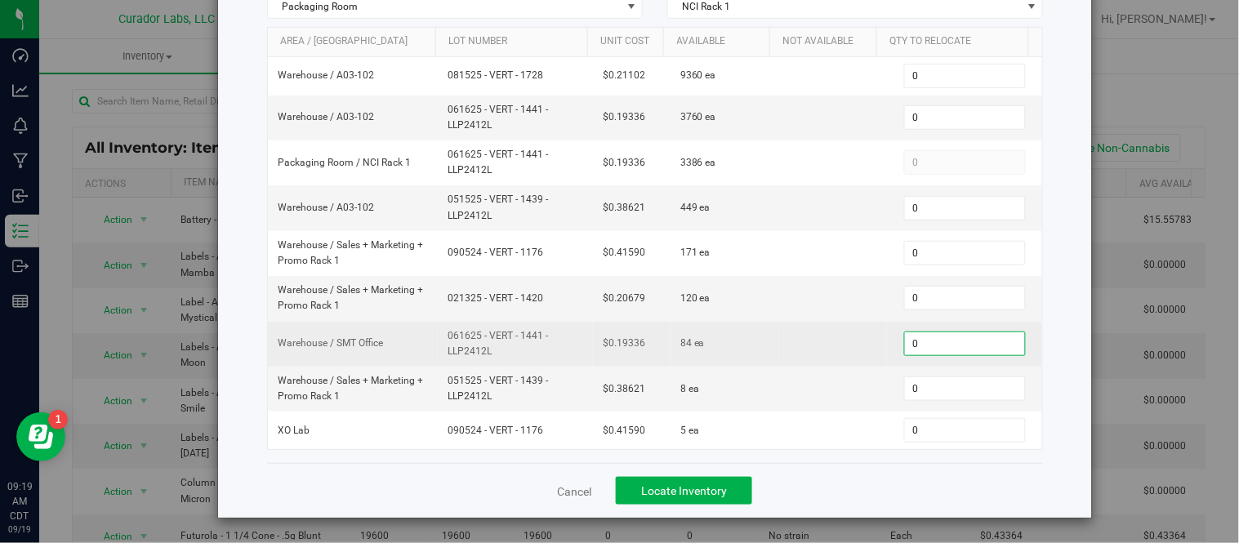
click at [911, 335] on span "0 0" at bounding box center [965, 344] width 122 height 24
type input "84"
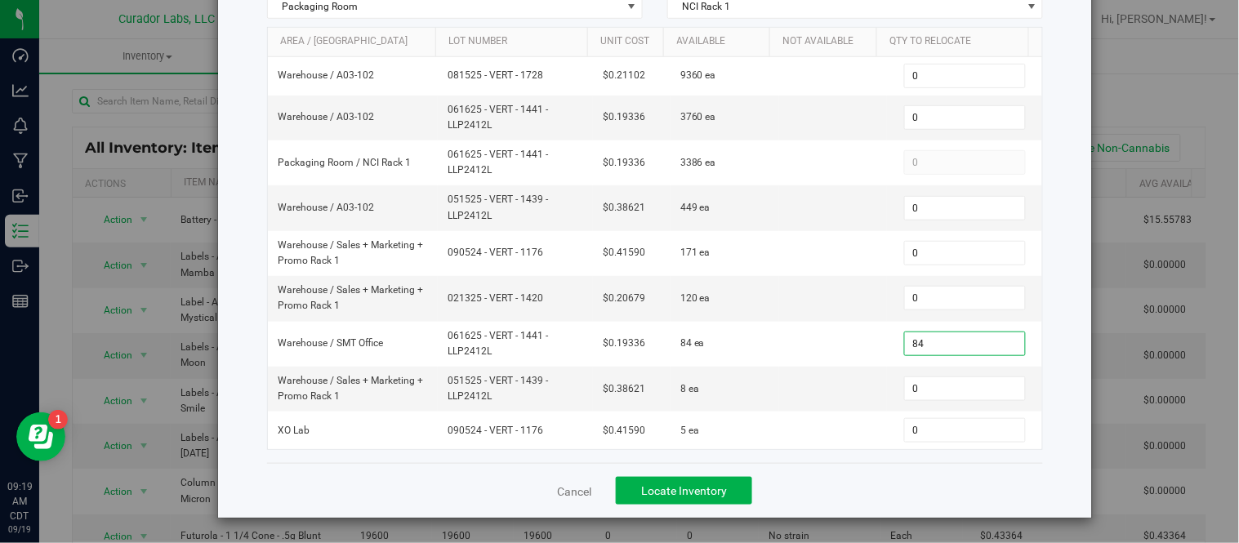
type input "84"
click at [836, 460] on div "SKU Name Jar - HeadChange Glass Round White 9ml New Area New Location Packaging…" at bounding box center [655, 184] width 776 height 559
click at [729, 485] on button "Locate Inventory" at bounding box center [684, 491] width 136 height 28
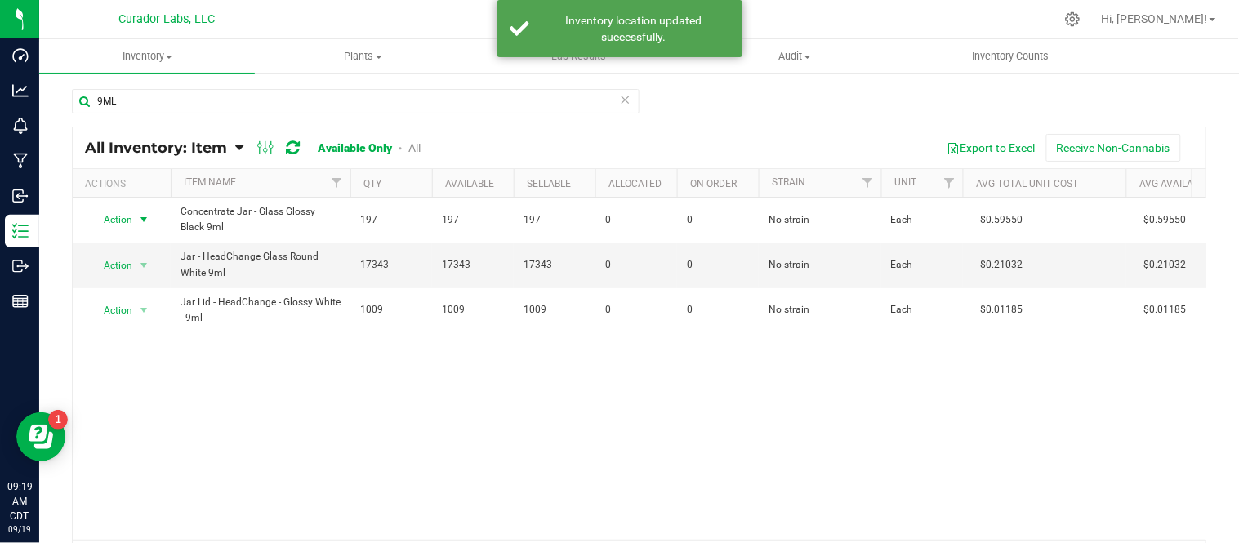
click at [153, 216] on span "select" at bounding box center [144, 219] width 20 height 23
click at [155, 322] on li "Locate inventory" at bounding box center [142, 320] width 105 height 24
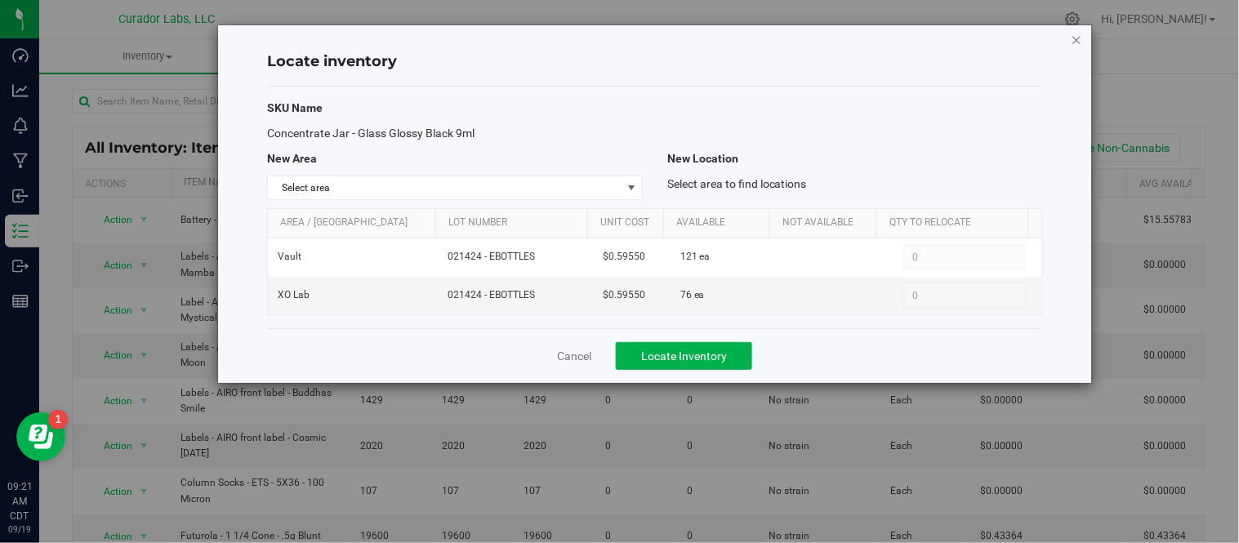
click at [1078, 39] on icon "button" at bounding box center [1076, 39] width 11 height 20
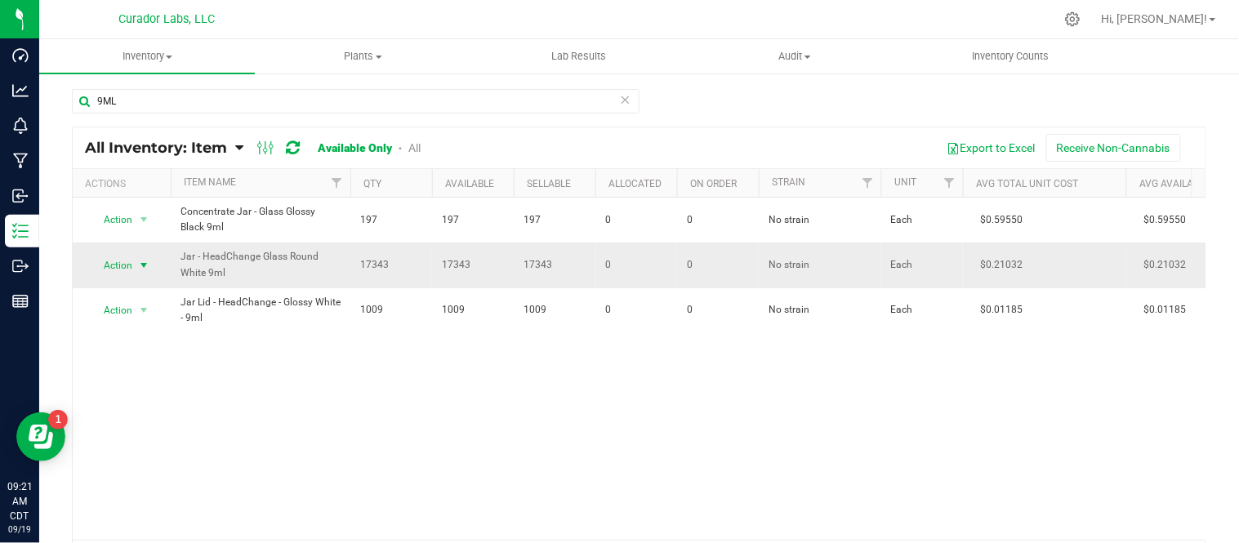
click at [152, 272] on span "select" at bounding box center [144, 265] width 20 height 23
click at [145, 369] on li "Locate inventory" at bounding box center [142, 366] width 105 height 24
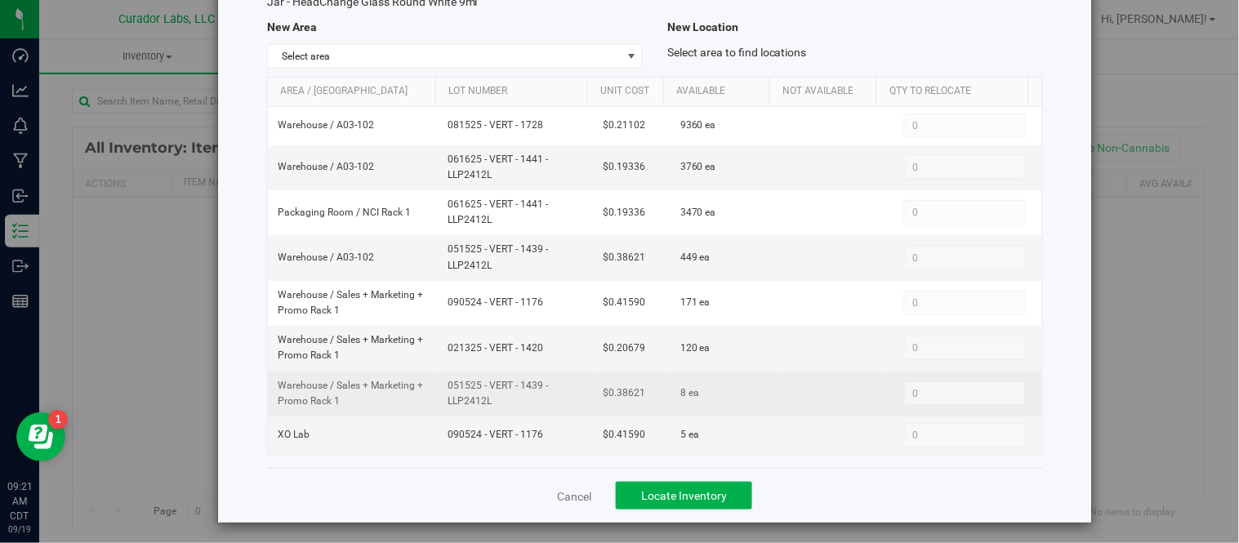
scroll to position [137, 0]
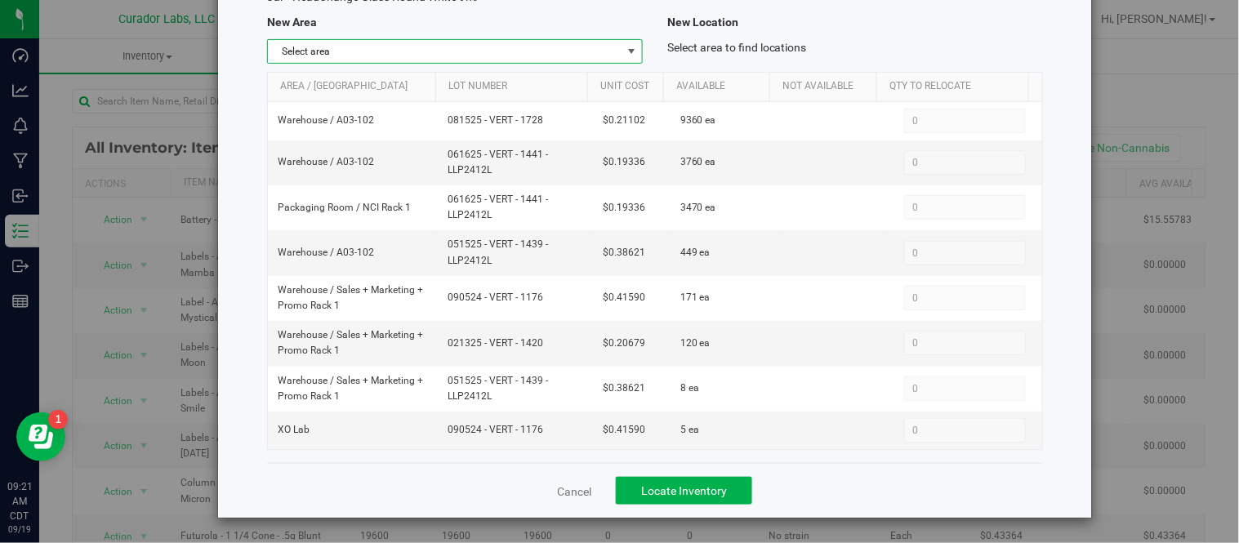
click at [627, 52] on span "select" at bounding box center [631, 51] width 13 height 13
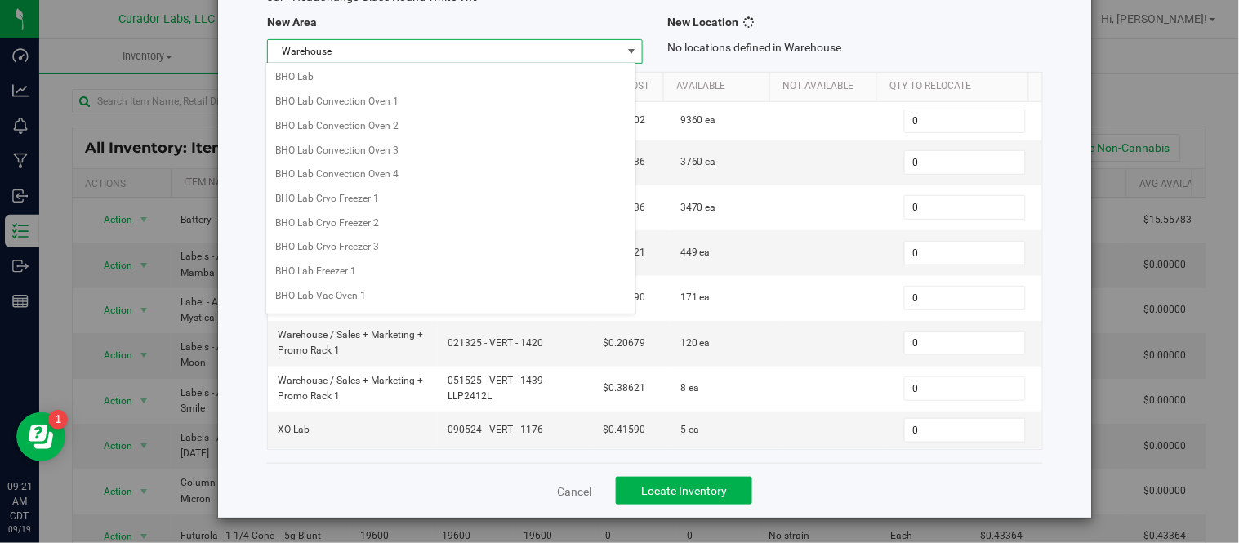
scroll to position [1319, 0]
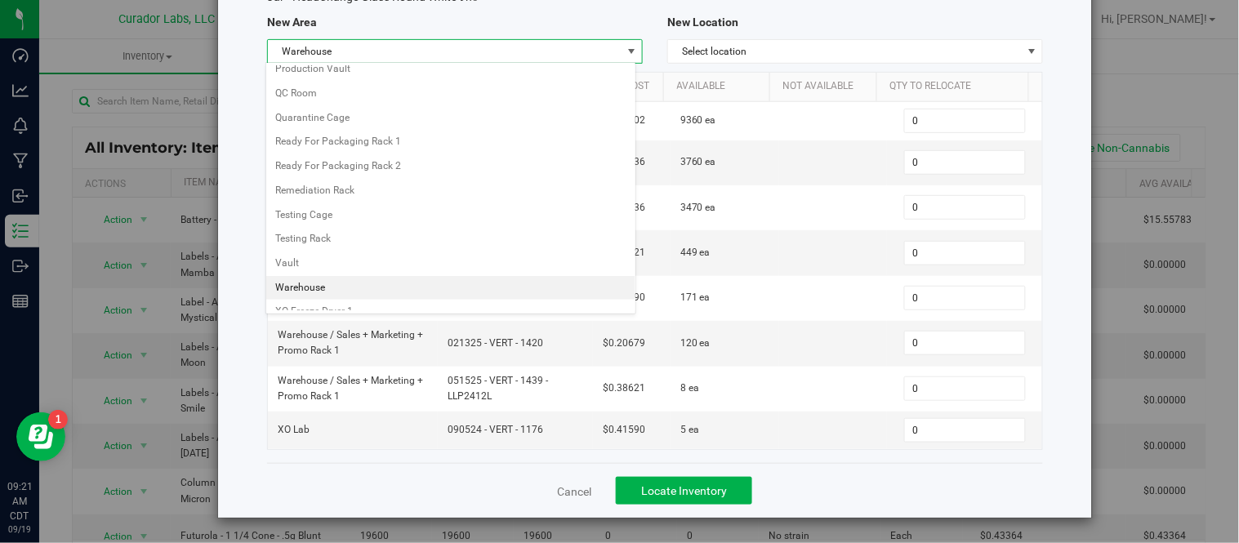
click at [341, 290] on li "Warehouse" at bounding box center [451, 288] width 370 height 24
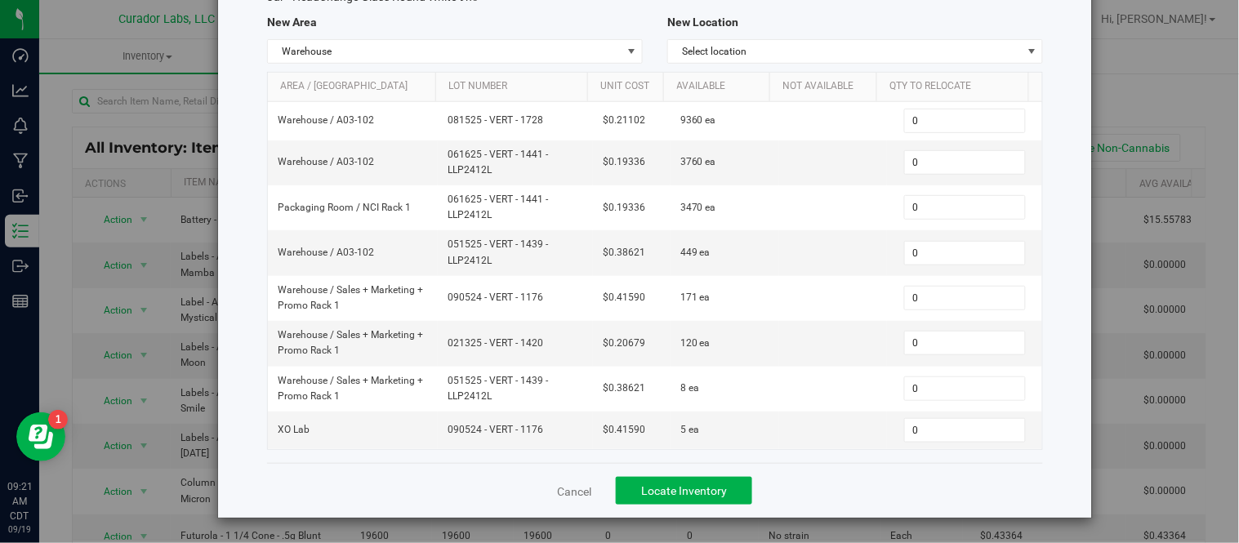
click at [853, 28] on div "New Location" at bounding box center [855, 22] width 400 height 17
click at [855, 43] on span "Select location" at bounding box center [845, 51] width 354 height 23
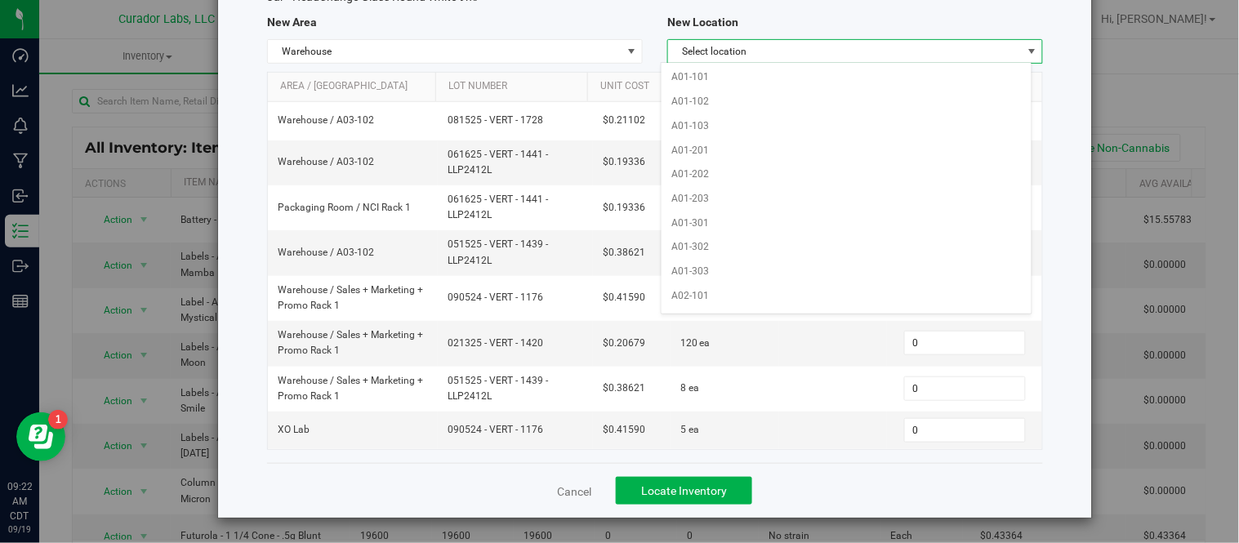
scroll to position [1709, 0]
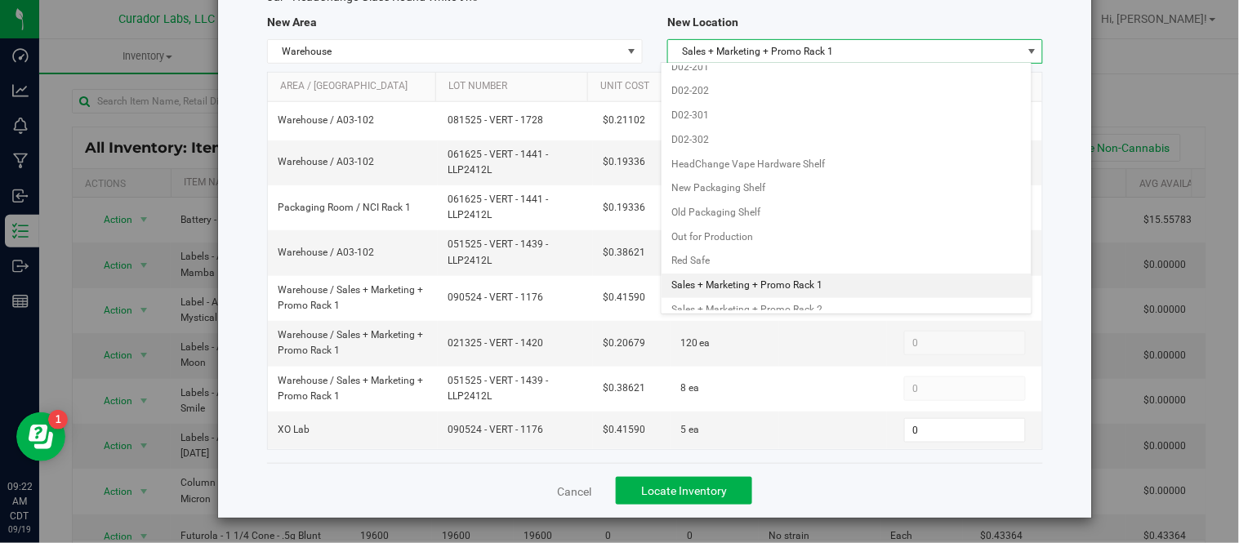
click at [804, 292] on li "Sales + Marketing + Promo Rack 1" at bounding box center [846, 286] width 370 height 24
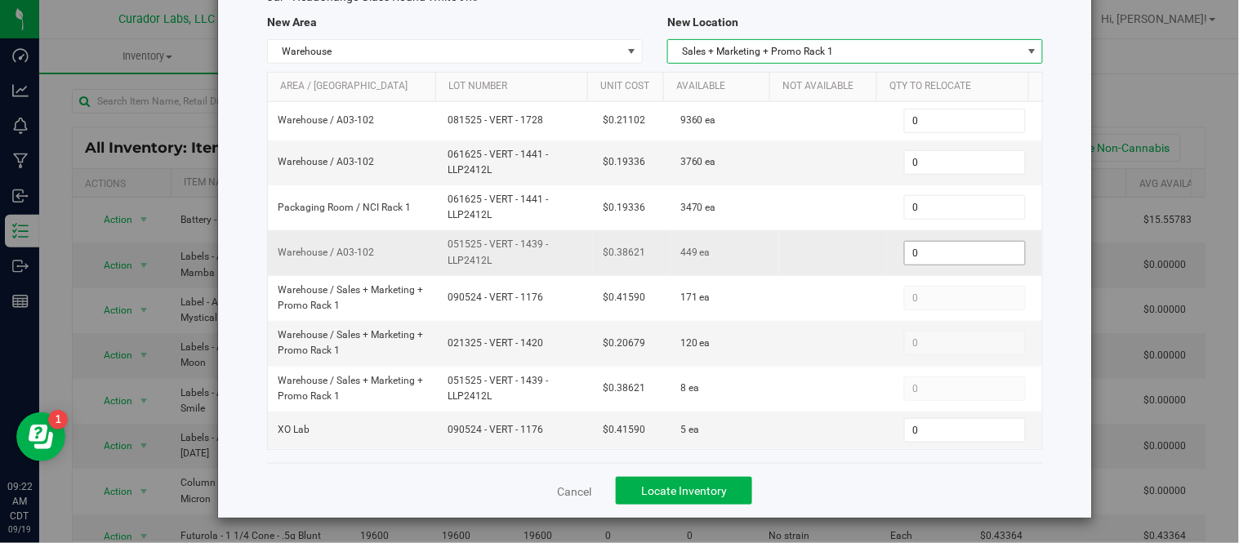
click at [910, 256] on span "0 0" at bounding box center [965, 253] width 122 height 24
type input "84"
click at [868, 475] on div "Cancel Locate Inventory" at bounding box center [655, 490] width 776 height 55
click at [681, 488] on span "Locate Inventory" at bounding box center [684, 490] width 86 height 13
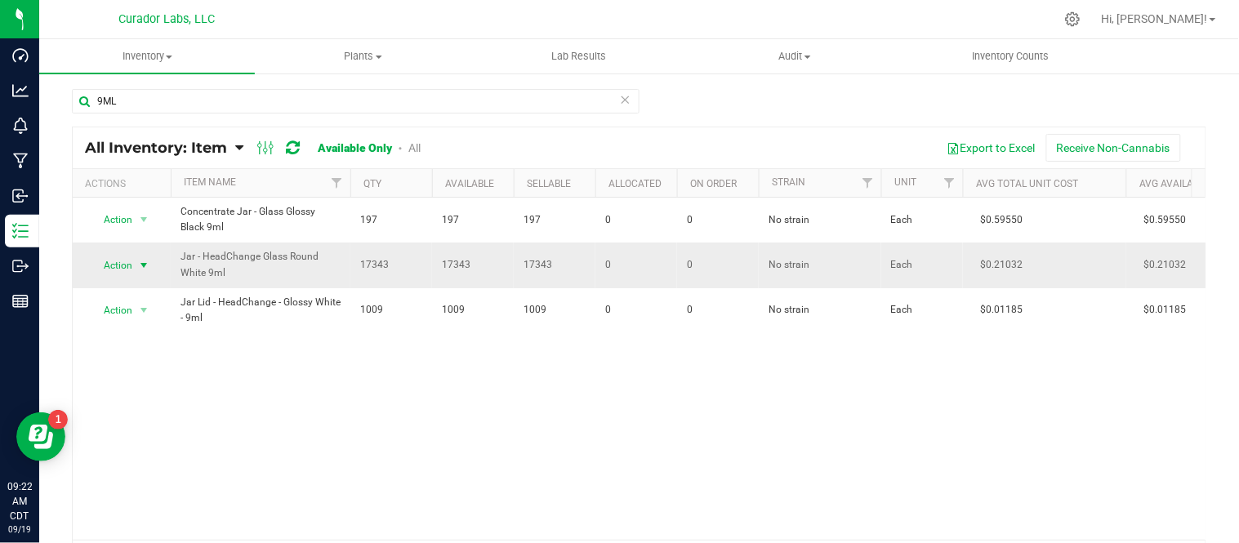
click at [134, 265] on span "select" at bounding box center [144, 265] width 20 height 23
click at [155, 368] on li "Locate inventory" at bounding box center [142, 366] width 105 height 24
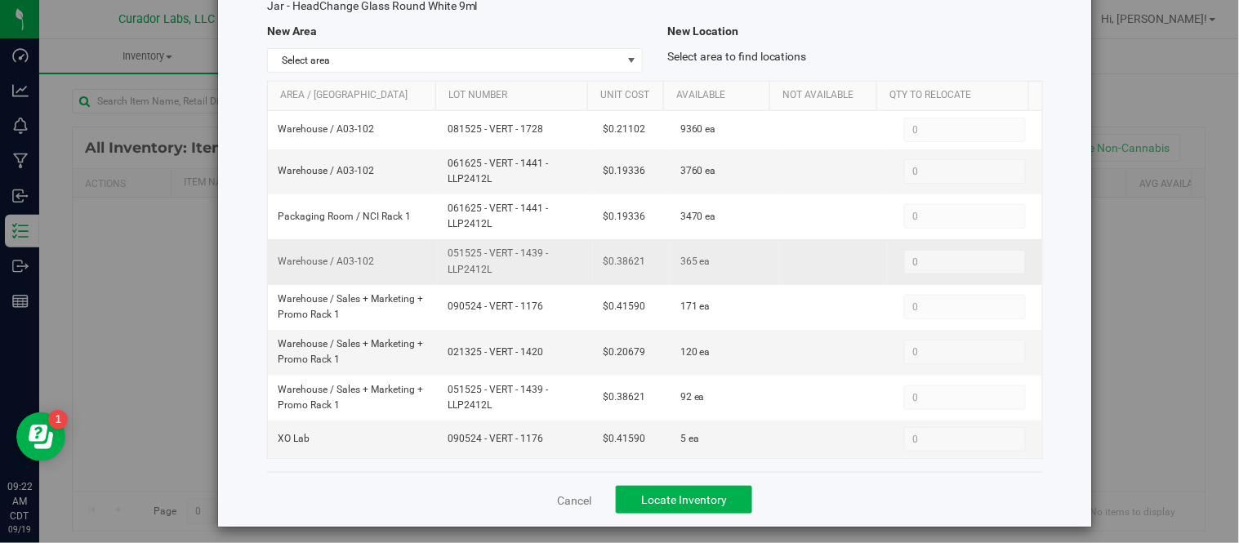
scroll to position [137, 0]
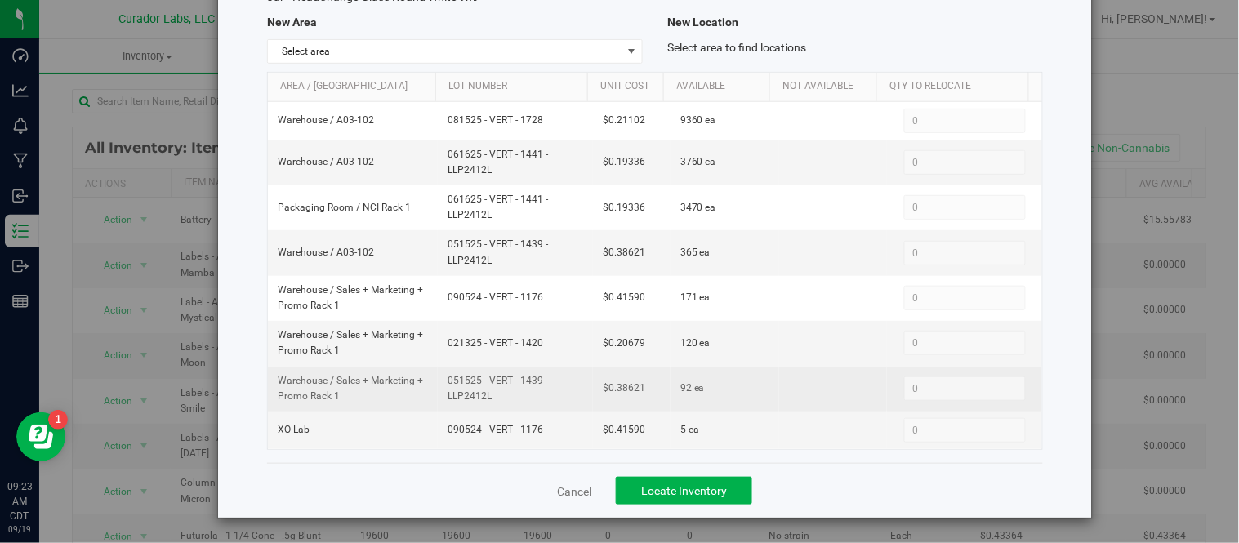
drag, startPoint x: 439, startPoint y: 379, endPoint x: 524, endPoint y: 397, distance: 86.8
click at [524, 397] on td "051525 - VERT - 1439 - LLP2412L" at bounding box center [515, 389] width 155 height 45
copy span "051525 - VERT - 1439 - LLP2412L"
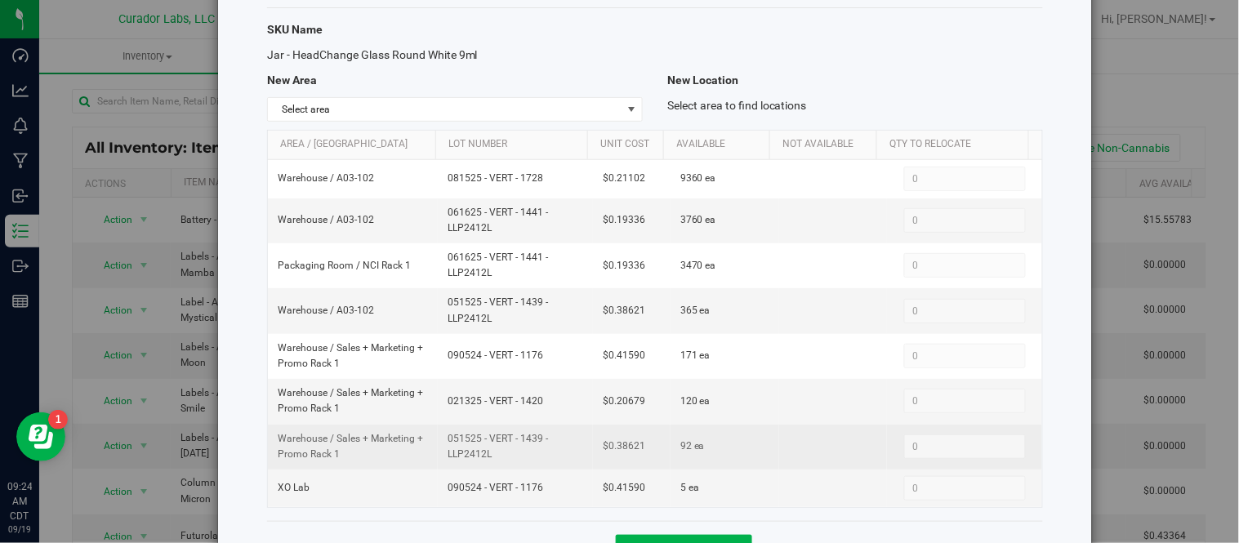
scroll to position [47, 0]
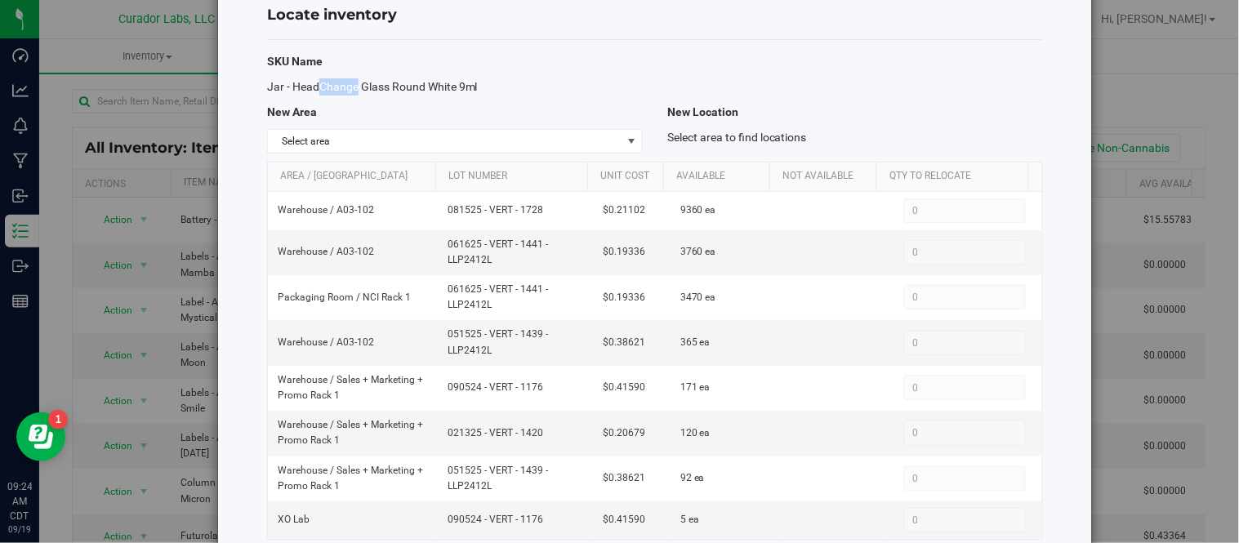
drag, startPoint x: 269, startPoint y: 86, endPoint x: 300, endPoint y: 86, distance: 30.2
click at [300, 86] on span "Jar - HeadChange Glass Round White 9ml" at bounding box center [372, 86] width 211 height 13
drag, startPoint x: 266, startPoint y: 83, endPoint x: 480, endPoint y: 90, distance: 214.1
click at [480, 90] on div "Jar - HeadChange Glass Round White 9ml" at bounding box center [455, 86] width 400 height 17
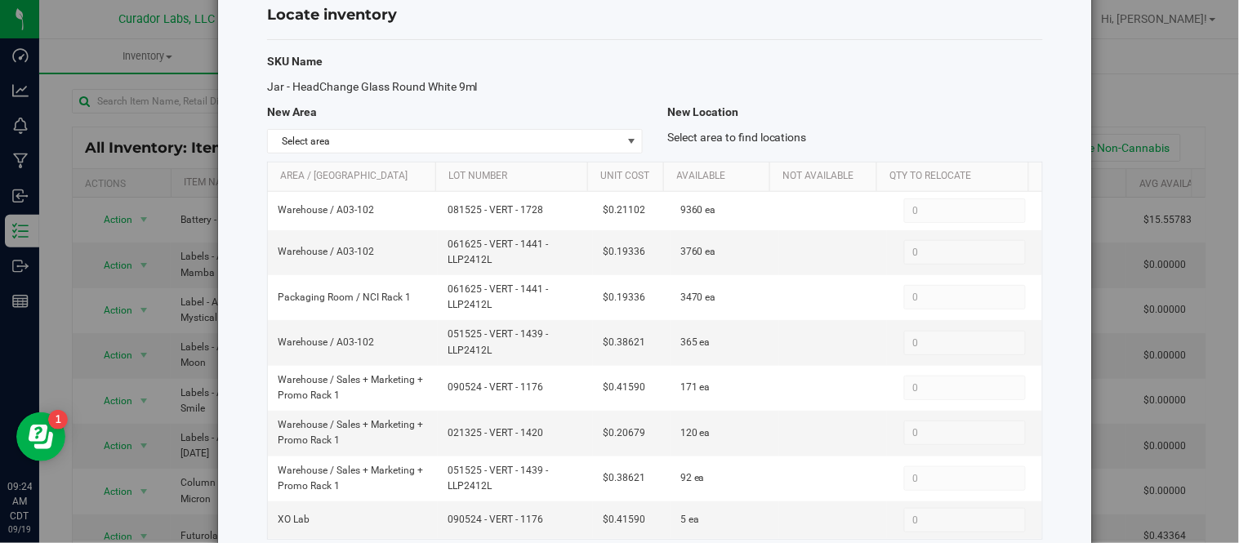
copy span "Jar - HeadChange Glass Round White 9ml"
